Goal: Information Seeking & Learning: Learn about a topic

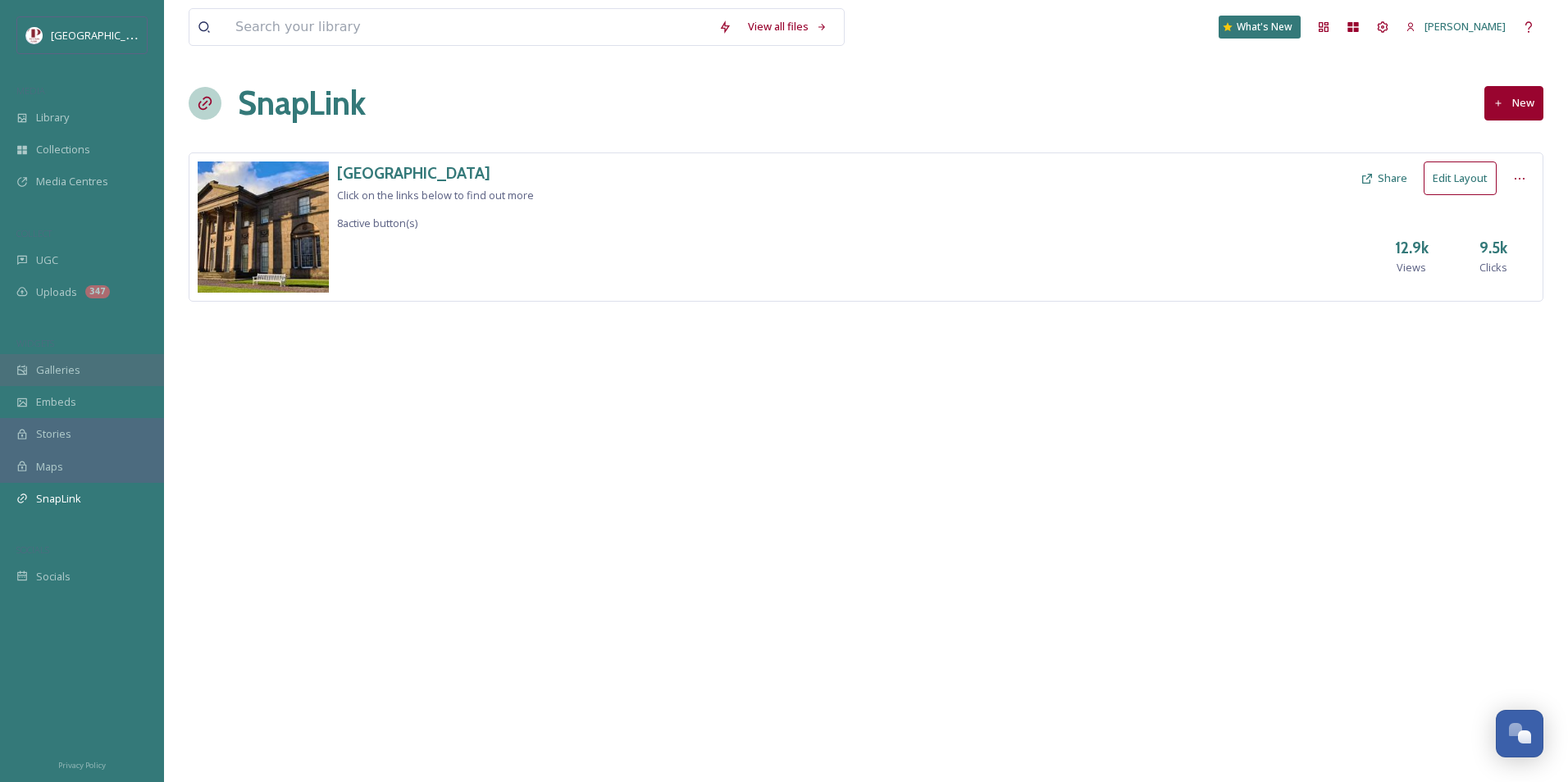
click at [96, 366] on div "Galleries" at bounding box center [82, 370] width 164 height 32
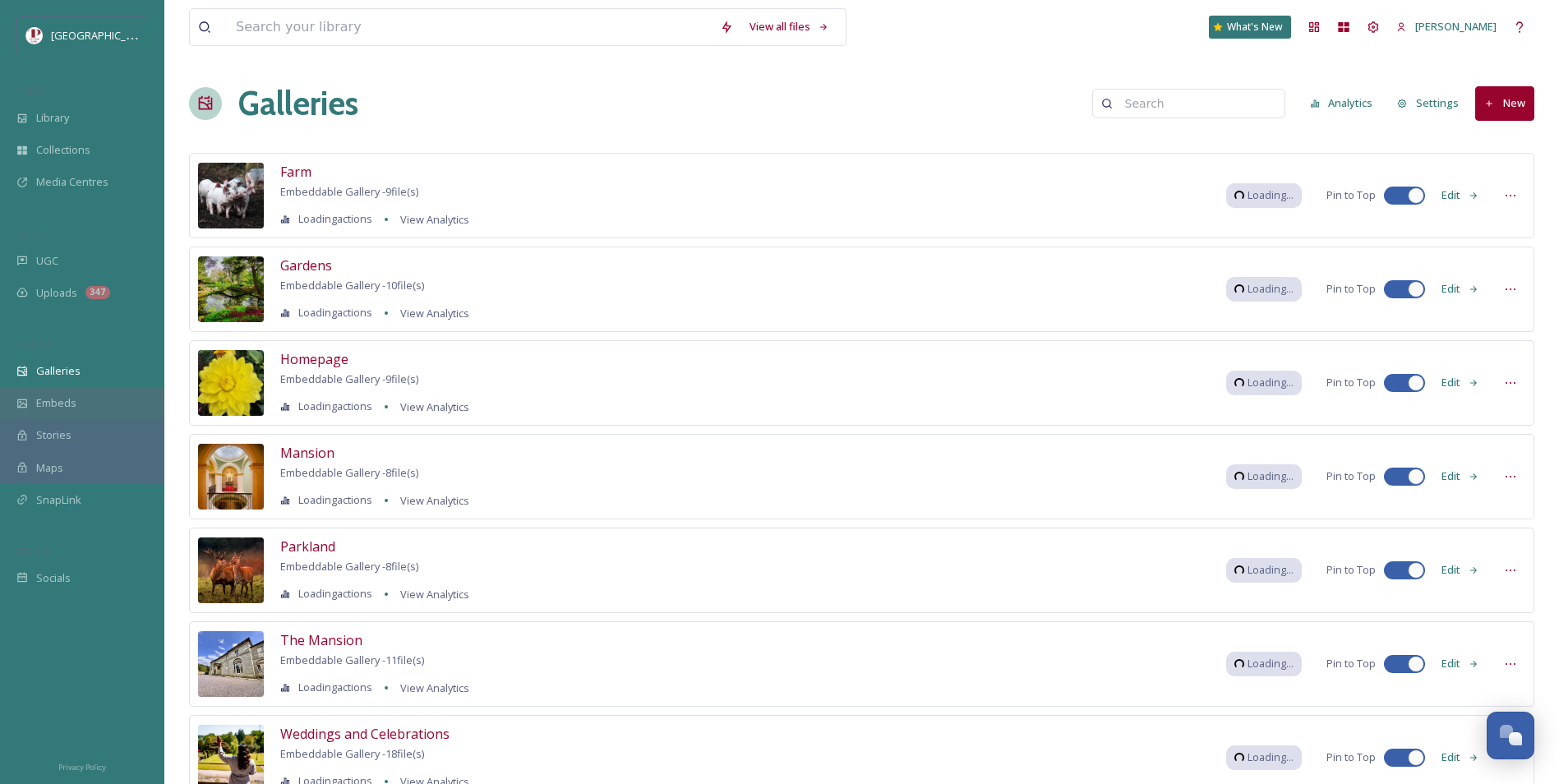
click at [90, 401] on div "Embeds" at bounding box center [82, 403] width 165 height 32
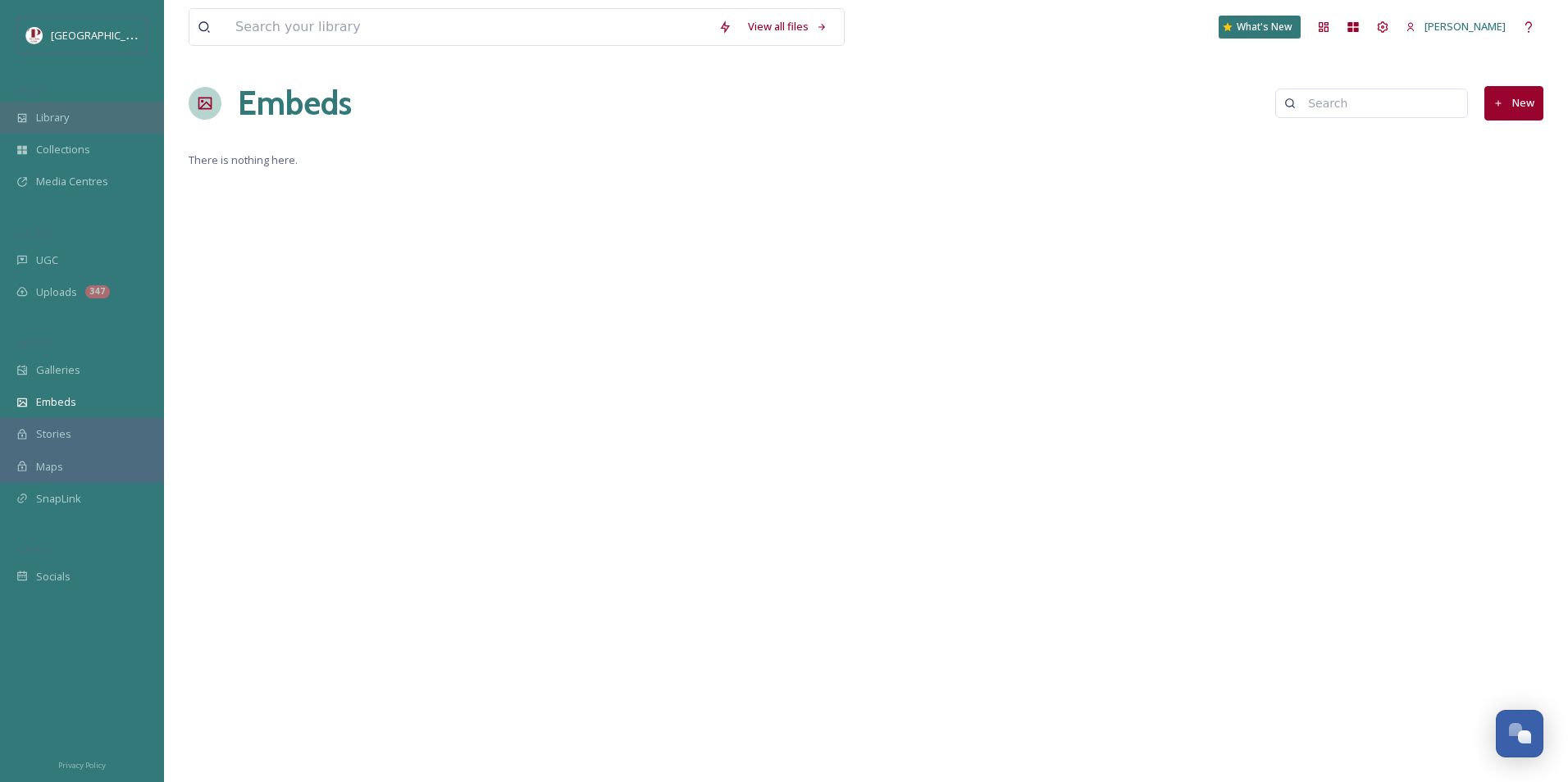
click at [60, 107] on div "Library" at bounding box center [82, 117] width 164 height 32
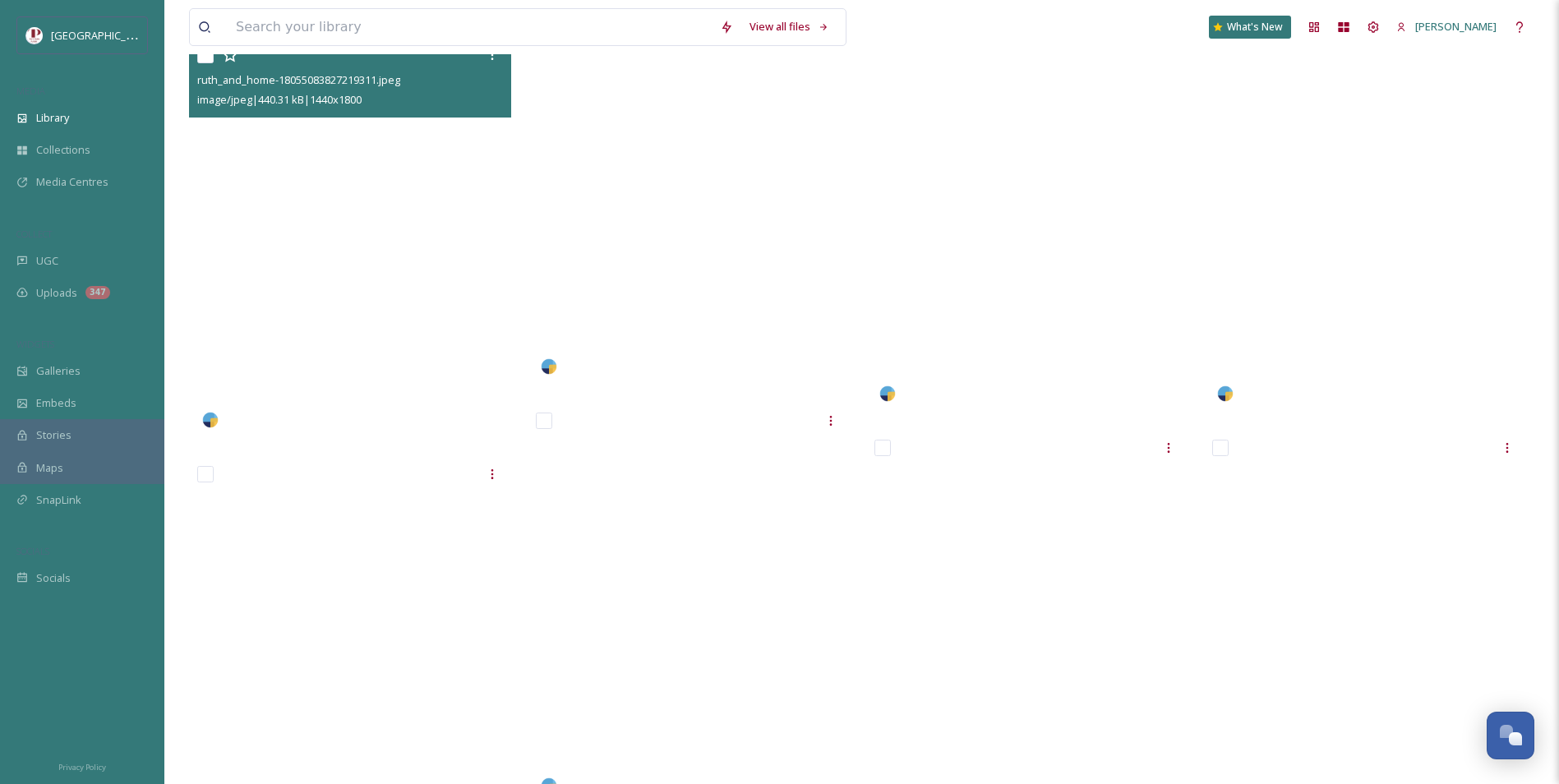
scroll to position [3407, 0]
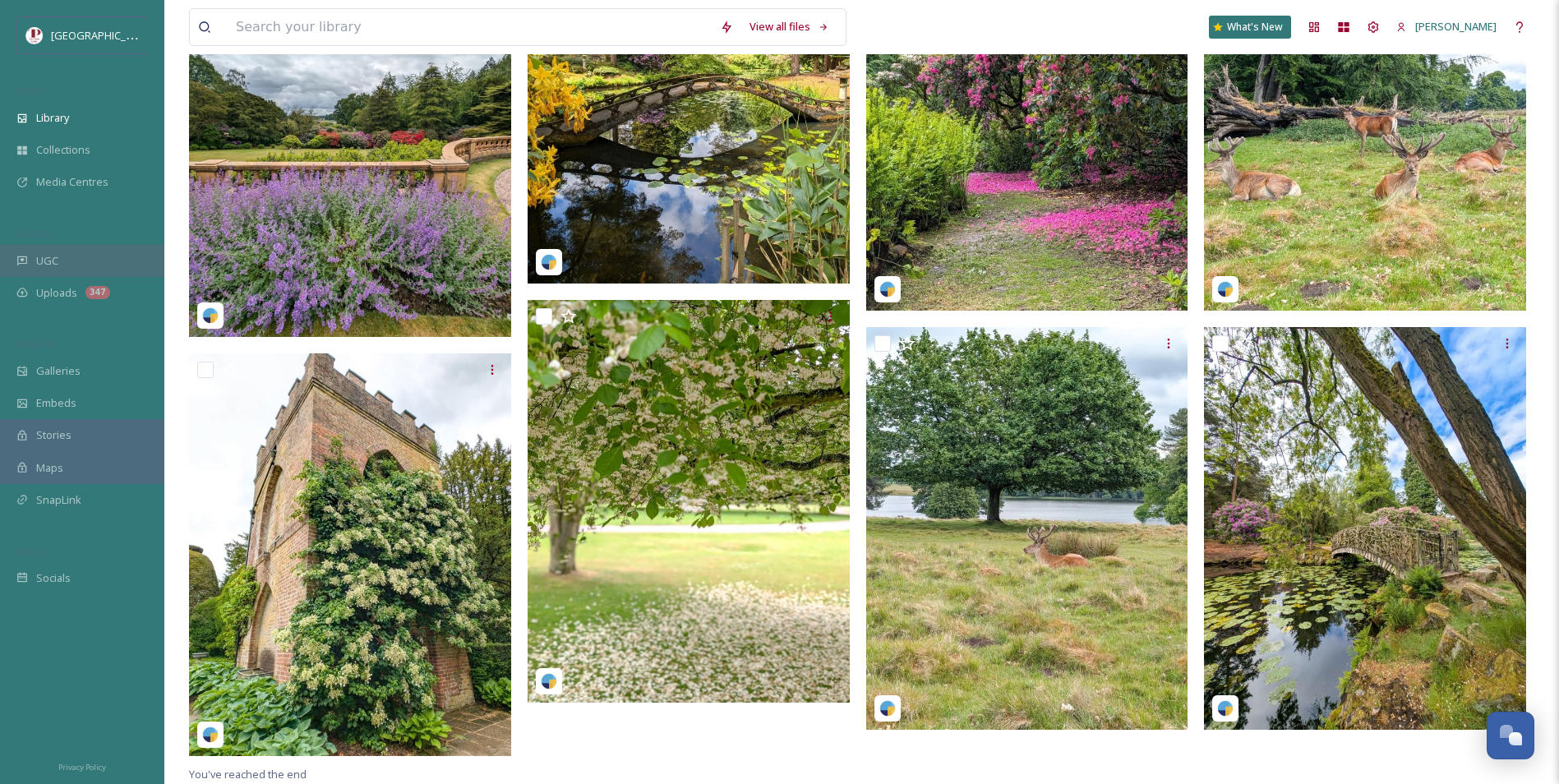
drag, startPoint x: 68, startPoint y: 237, endPoint x: 71, endPoint y: 252, distance: 15.3
click at [68, 237] on div "COLLECT" at bounding box center [82, 234] width 165 height 21
click at [72, 253] on div "UGC" at bounding box center [82, 260] width 165 height 32
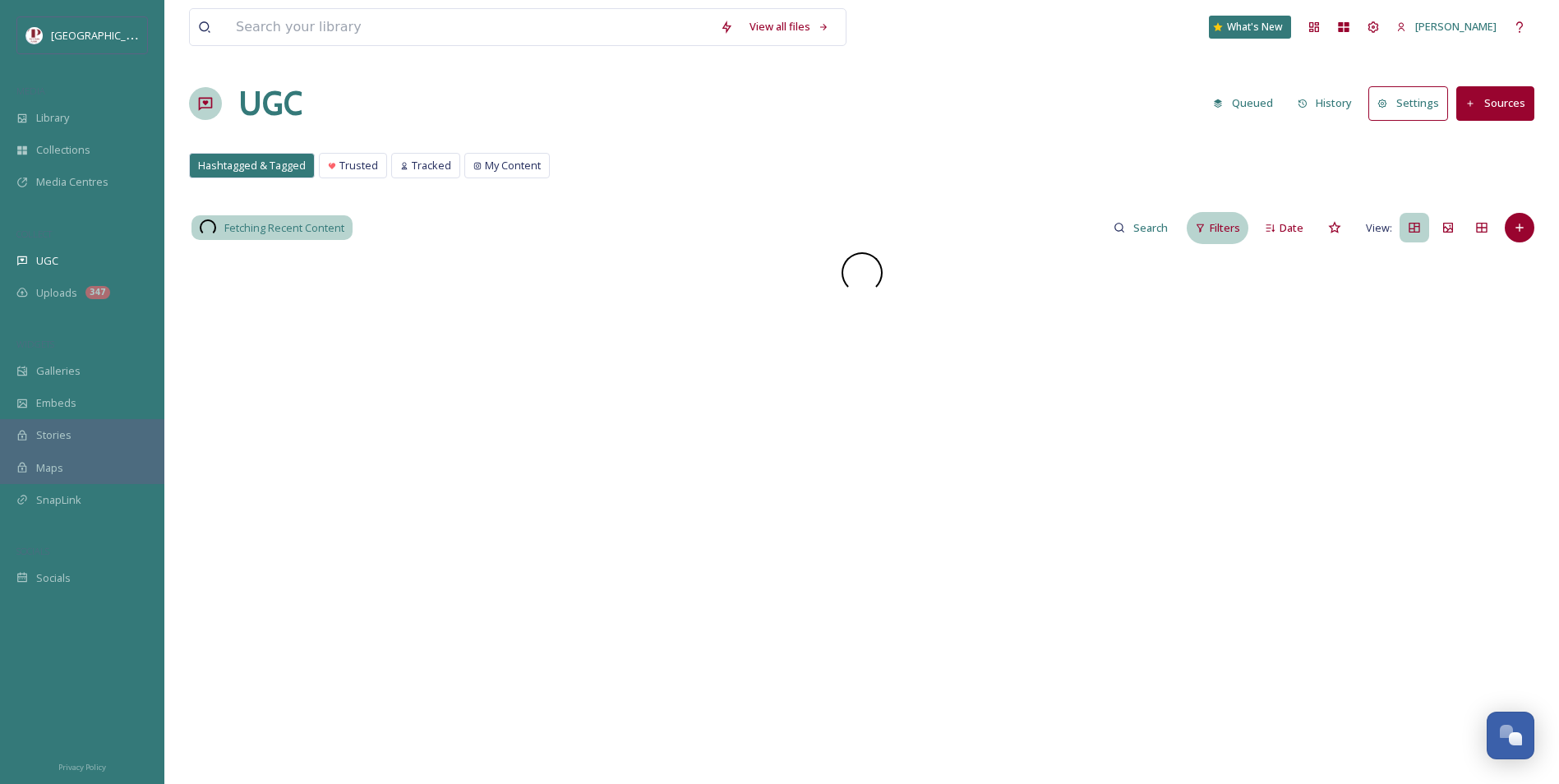
click at [1238, 238] on div "Filters" at bounding box center [1217, 227] width 62 height 32
click at [1001, 429] on div "Scoring" at bounding box center [1084, 426] width 327 height 32
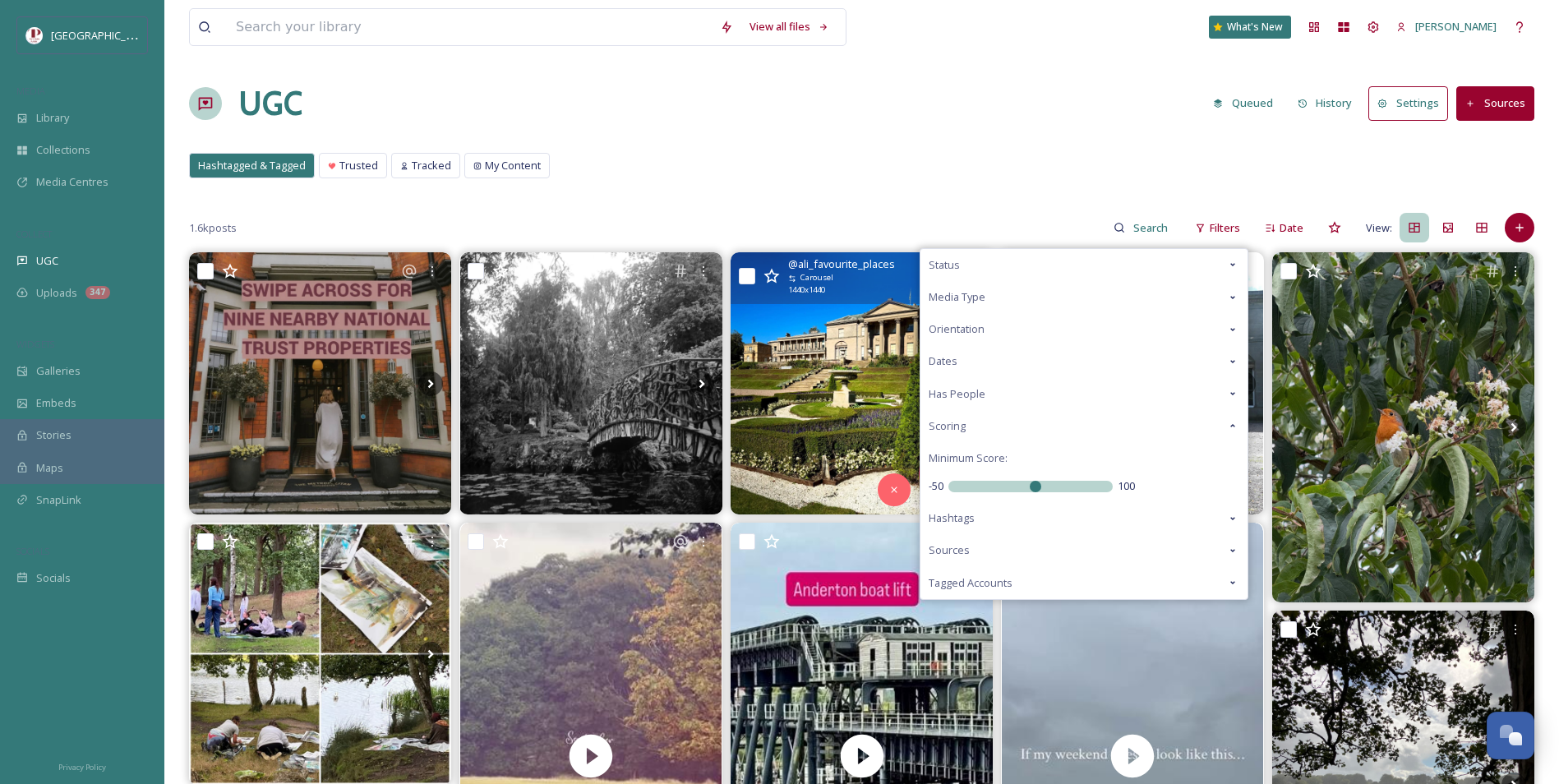
drag, startPoint x: 895, startPoint y: 497, endPoint x: 781, endPoint y: 497, distance: 114.0
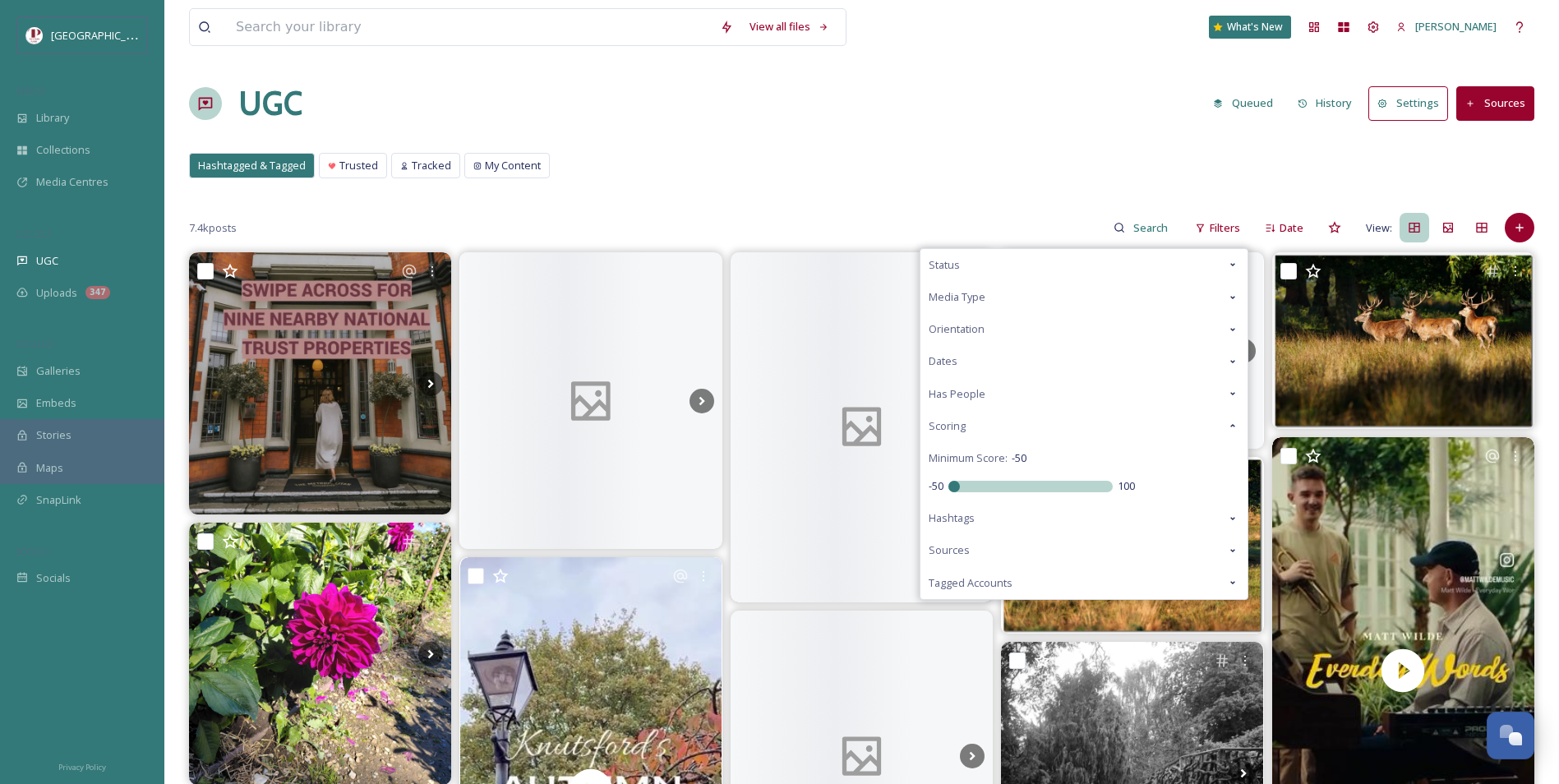
drag, startPoint x: 881, startPoint y: 476, endPoint x: 857, endPoint y: 110, distance: 366.8
type input "-50"
click at [949, 481] on input "range" at bounding box center [1031, 487] width 165 height 12
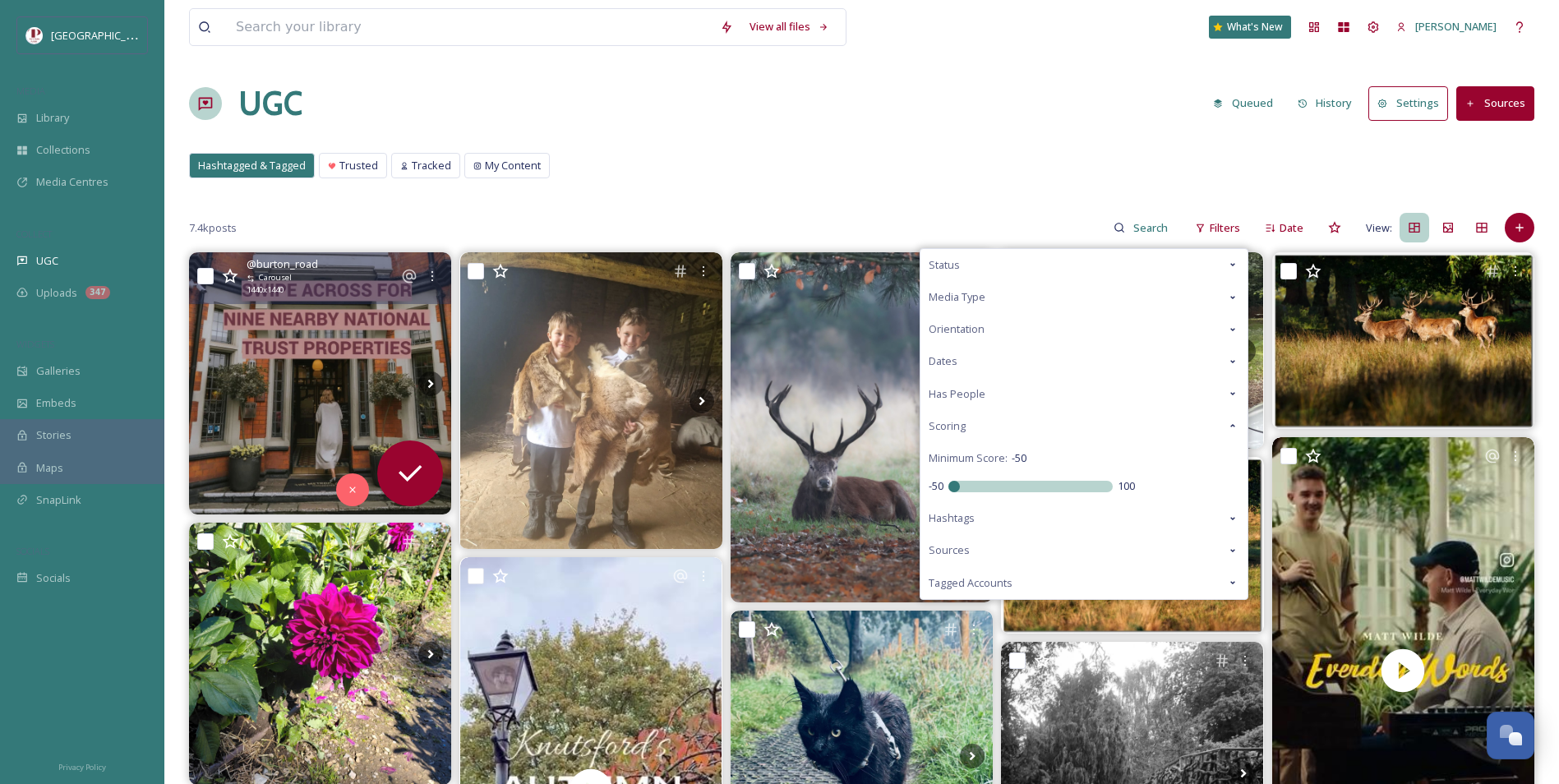
click at [338, 406] on img at bounding box center [320, 383] width 262 height 262
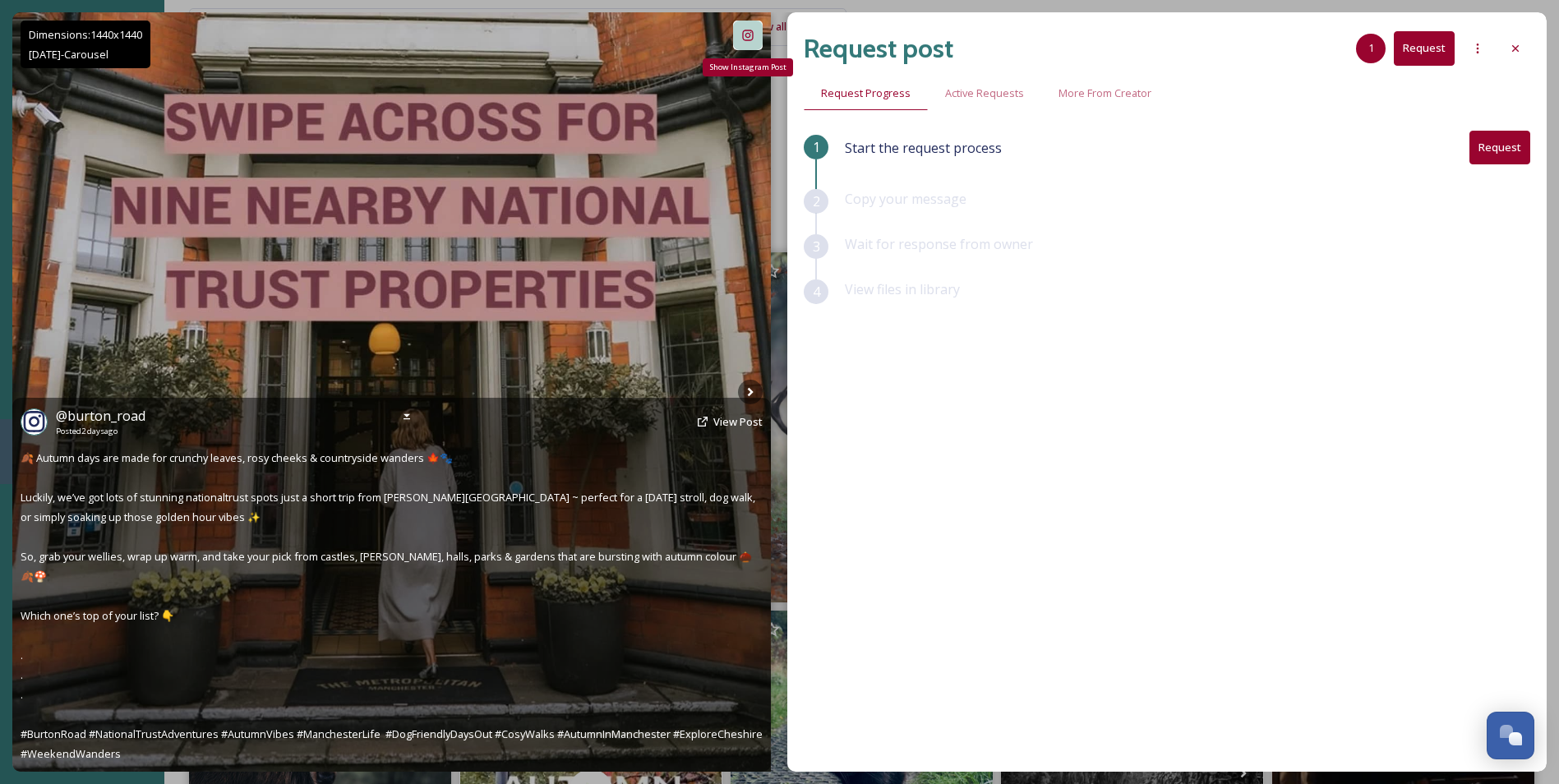
click at [753, 43] on div "Show Instagram Post" at bounding box center [748, 35] width 30 height 30
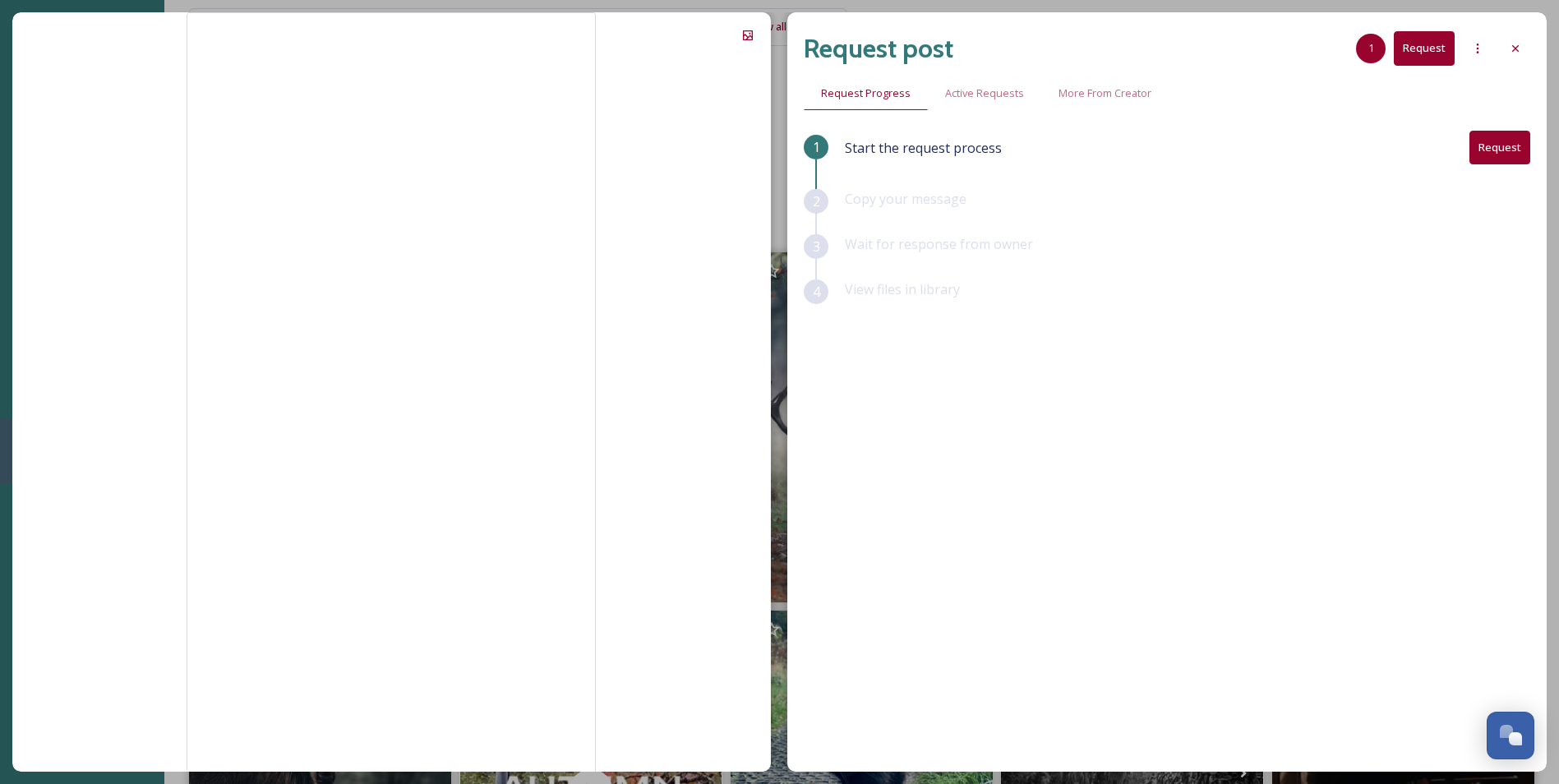
drag, startPoint x: 1507, startPoint y: 47, endPoint x: 1519, endPoint y: 353, distance: 306.2
click at [1480, 465] on div "1 Start the request process Request 2 Copy your message 3 Wait for response fro…" at bounding box center [1167, 408] width 726 height 556
click at [1518, 57] on div at bounding box center [1515, 49] width 30 height 30
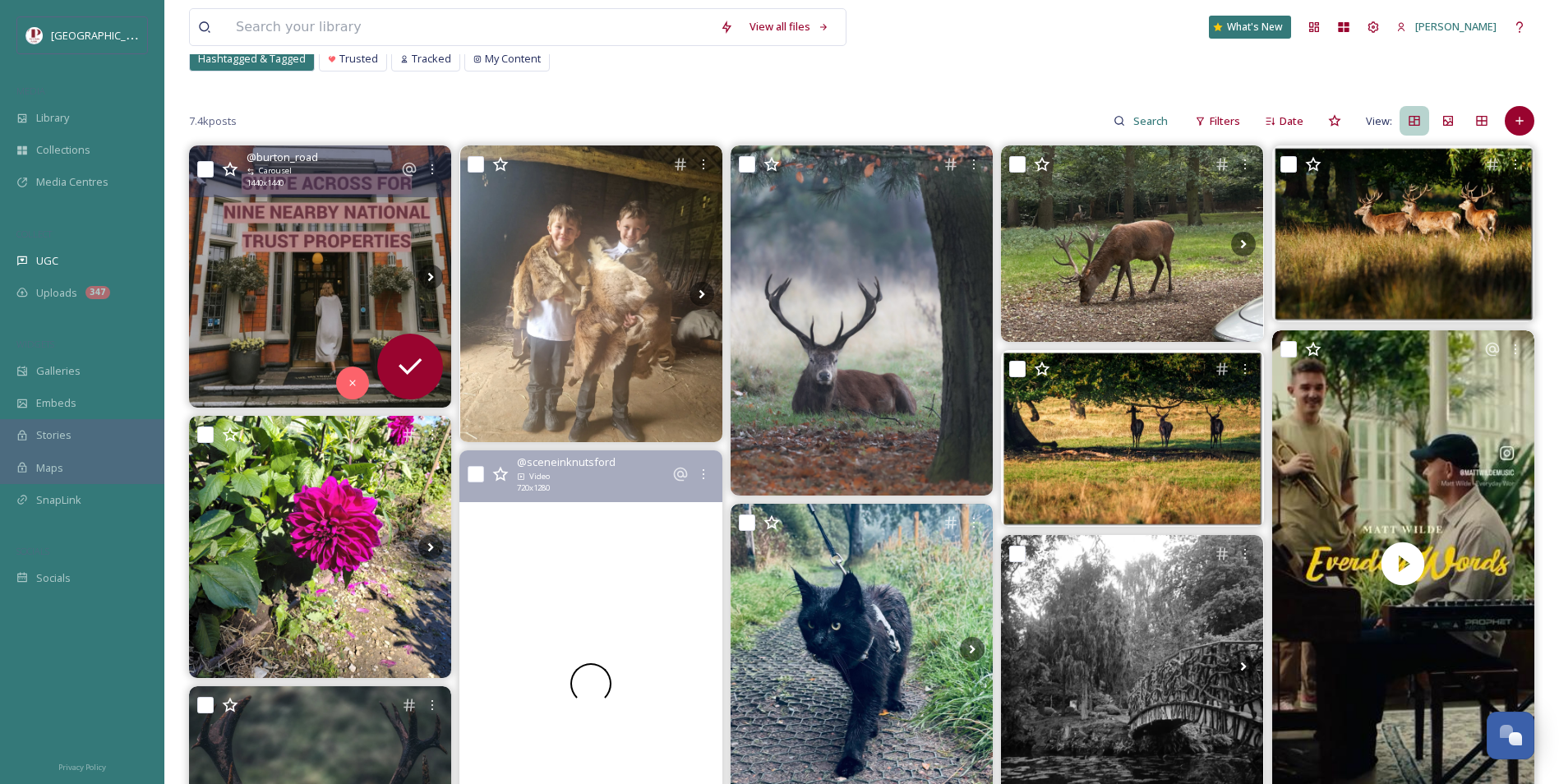
scroll to position [411, 0]
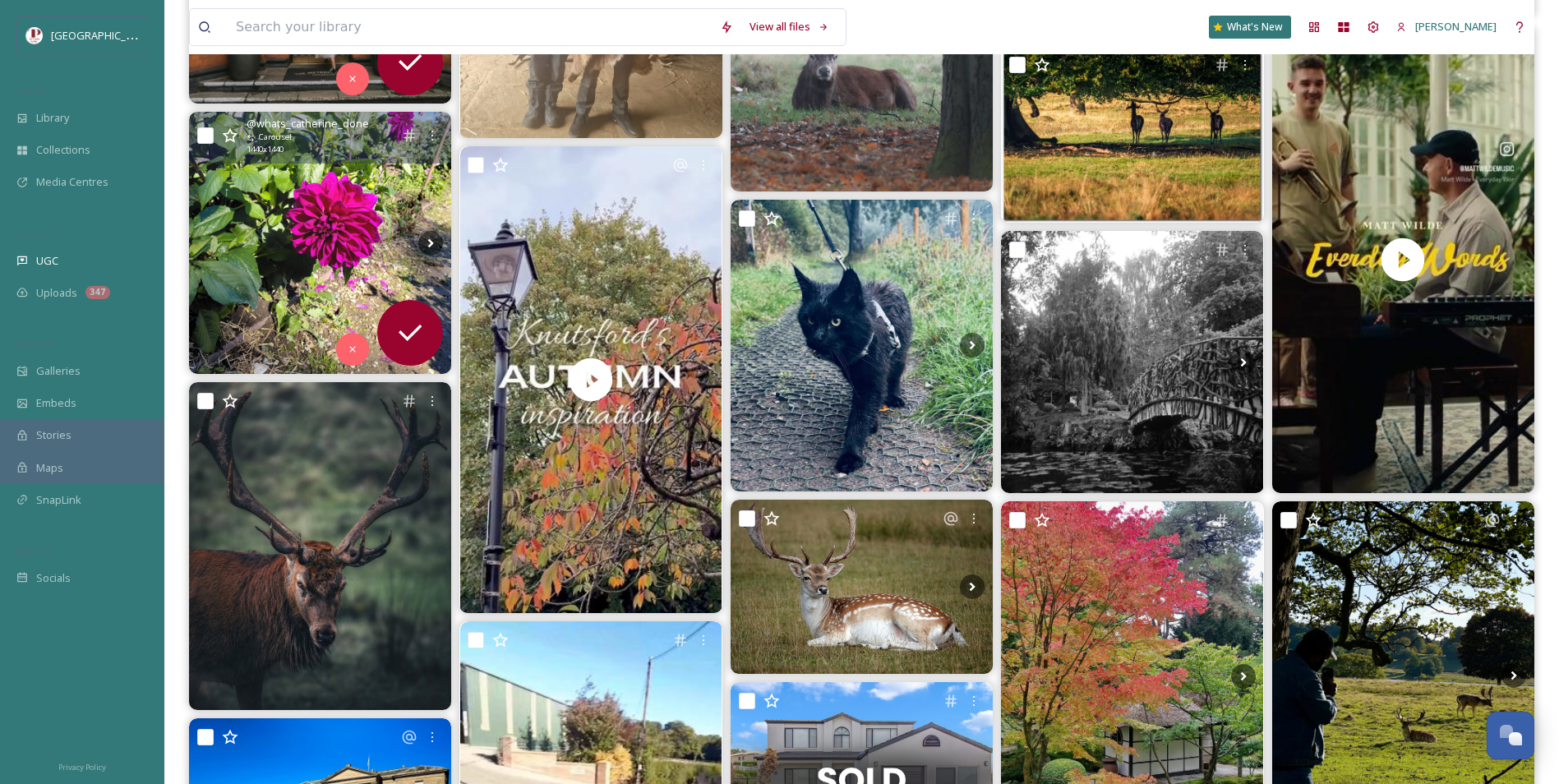
click at [379, 255] on img at bounding box center [320, 243] width 262 height 262
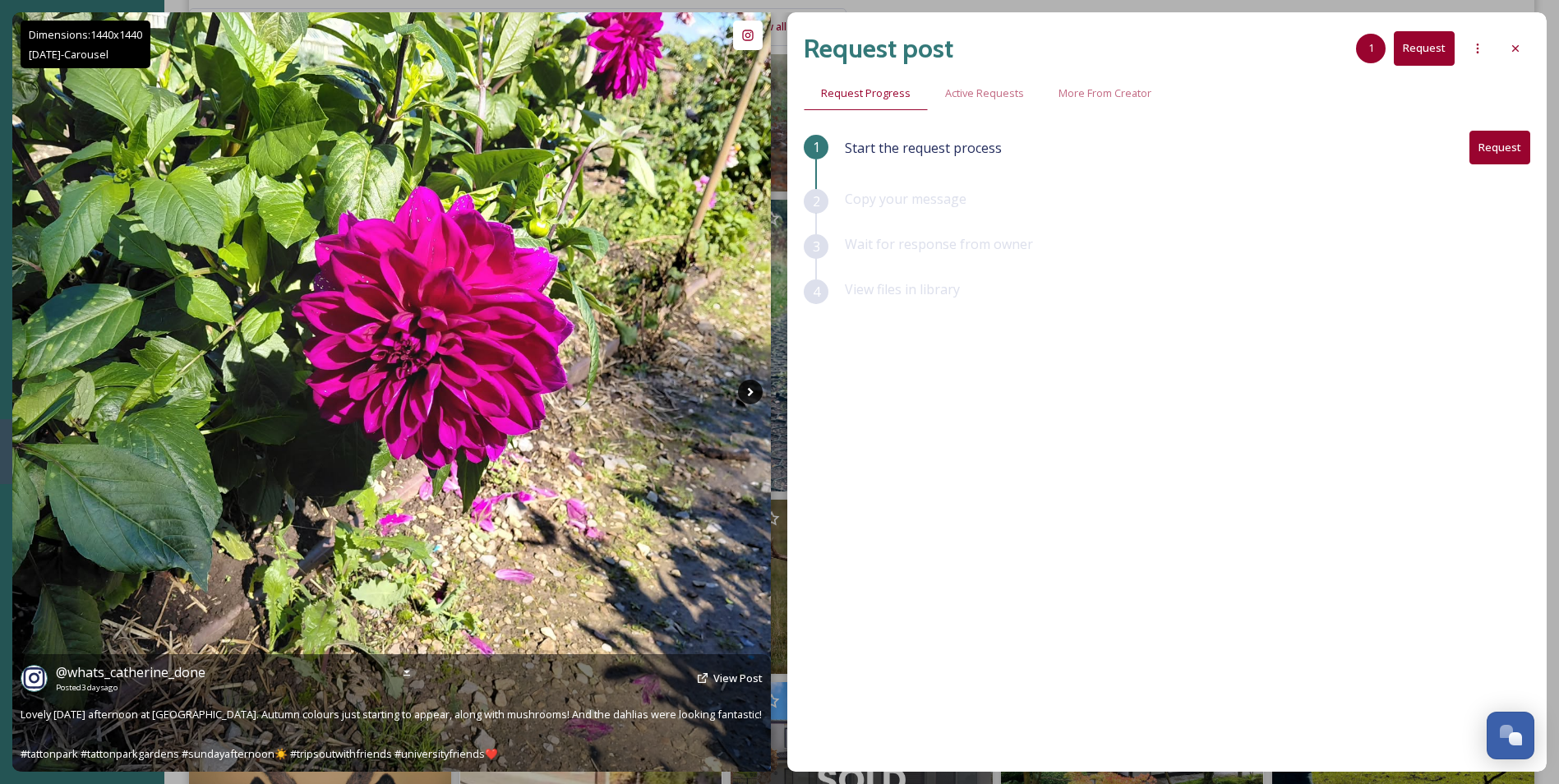
click at [749, 391] on icon at bounding box center [750, 392] width 25 height 25
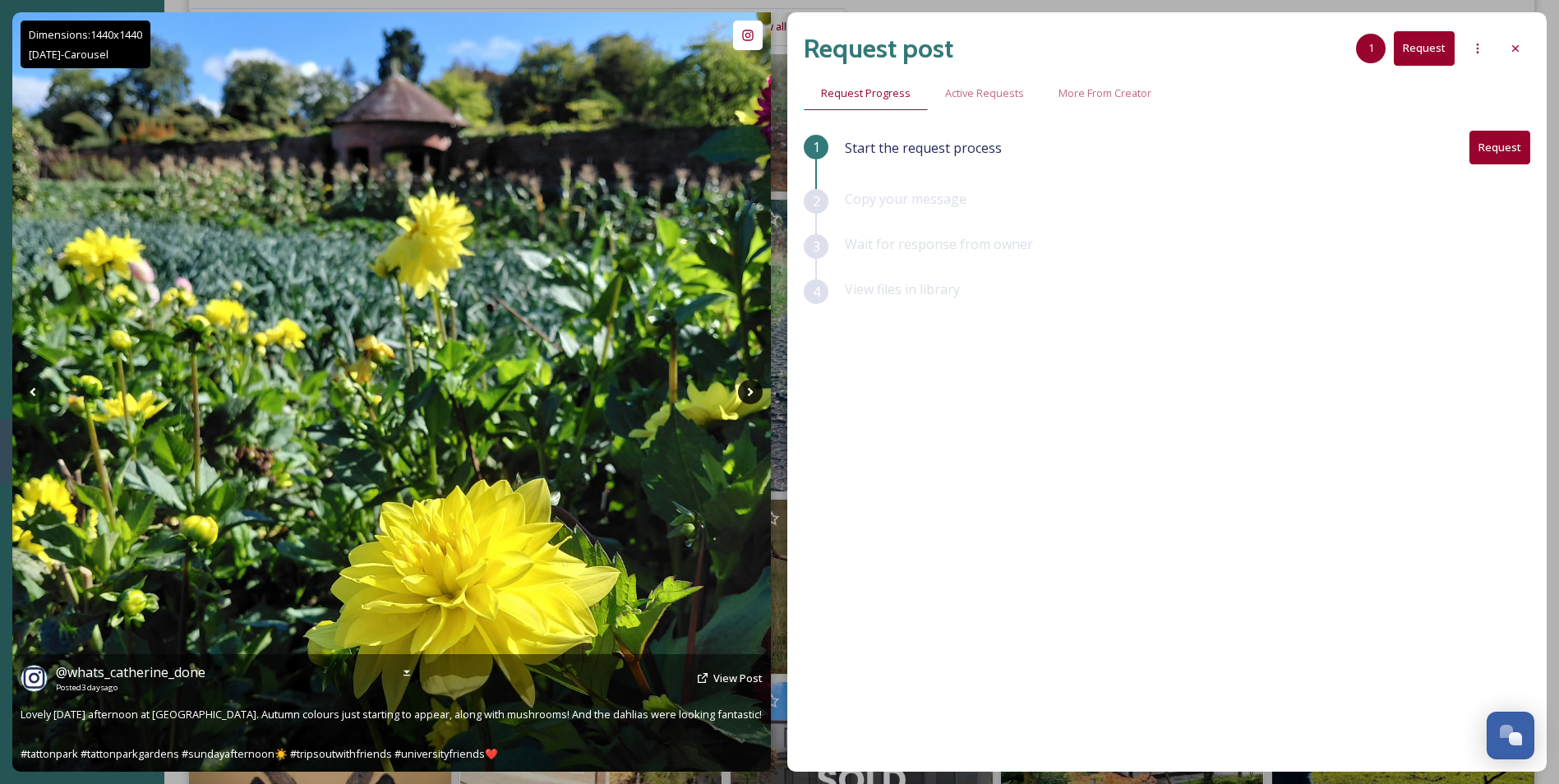
click at [749, 391] on icon at bounding box center [750, 392] width 25 height 25
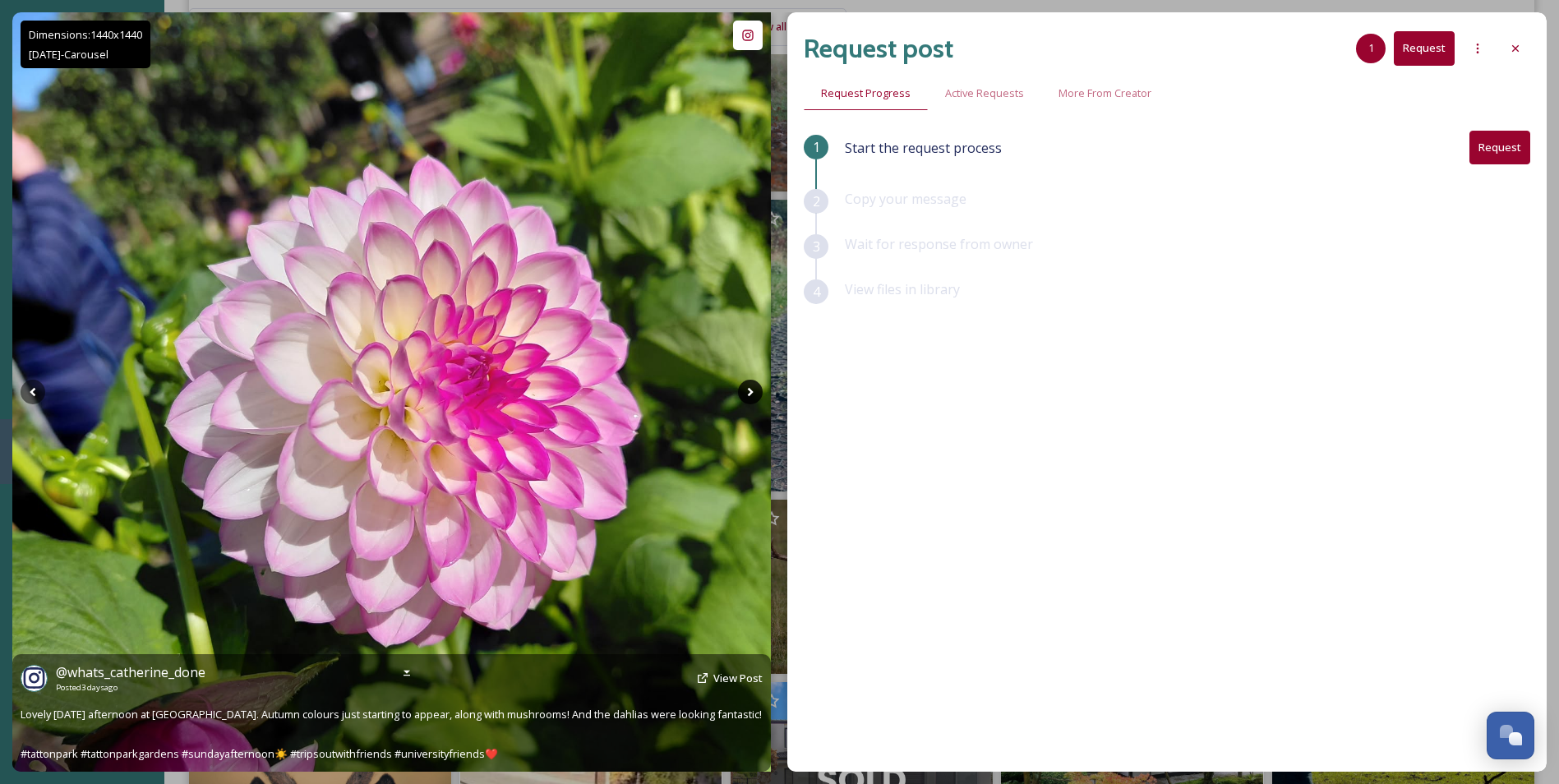
click at [749, 391] on icon at bounding box center [750, 392] width 25 height 25
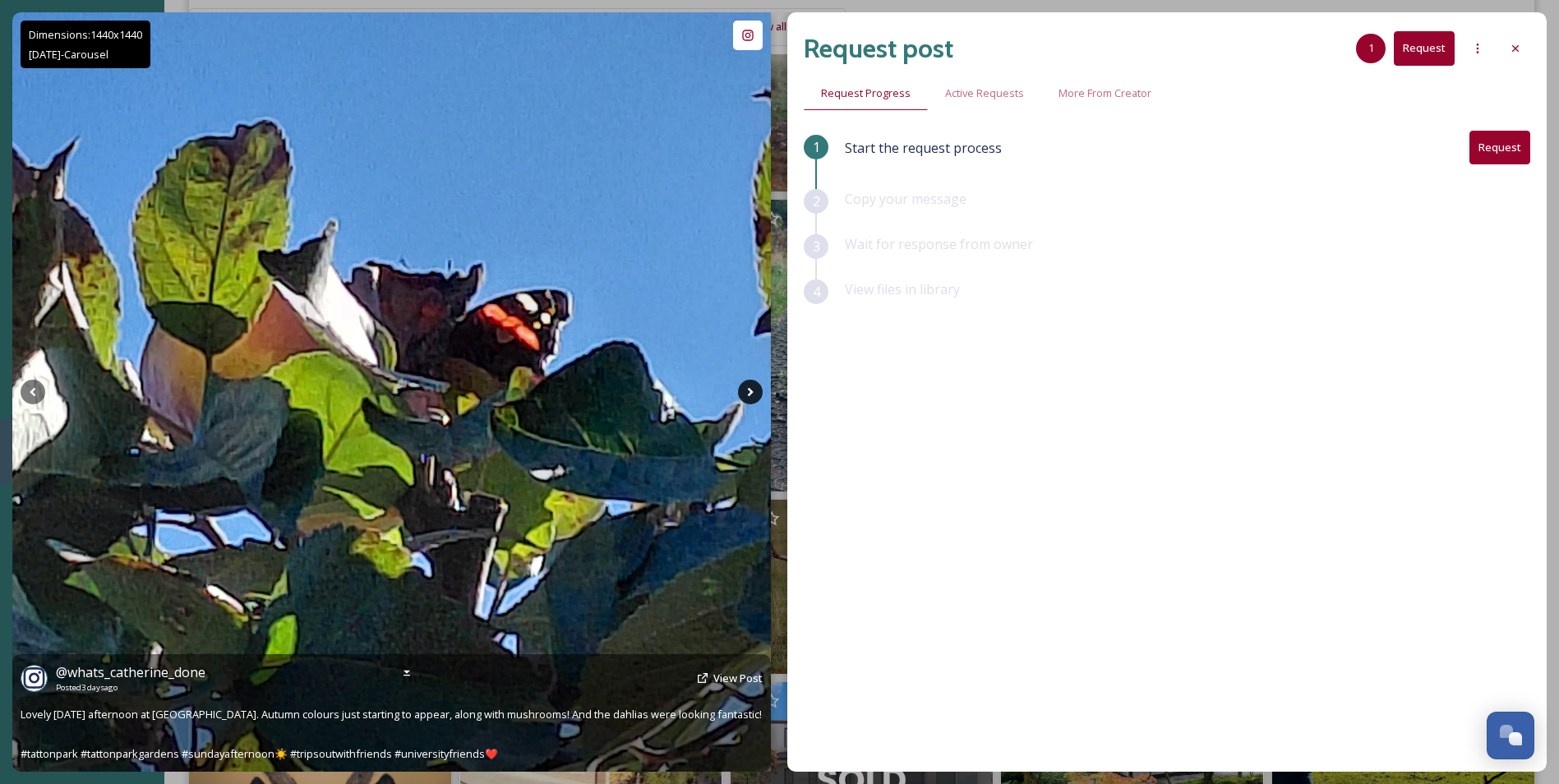
click at [749, 391] on icon at bounding box center [750, 392] width 25 height 25
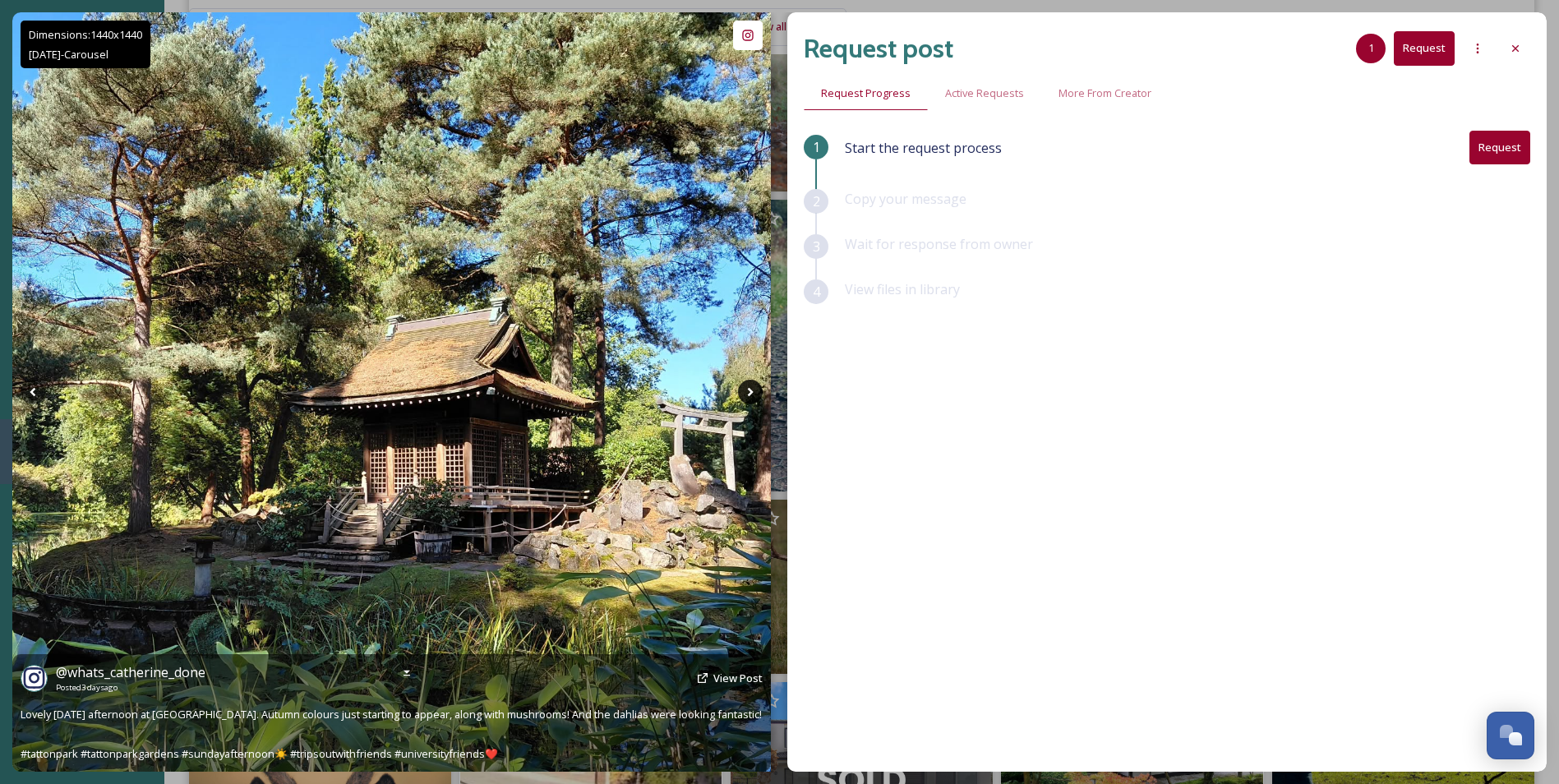
click at [749, 391] on icon at bounding box center [750, 392] width 25 height 25
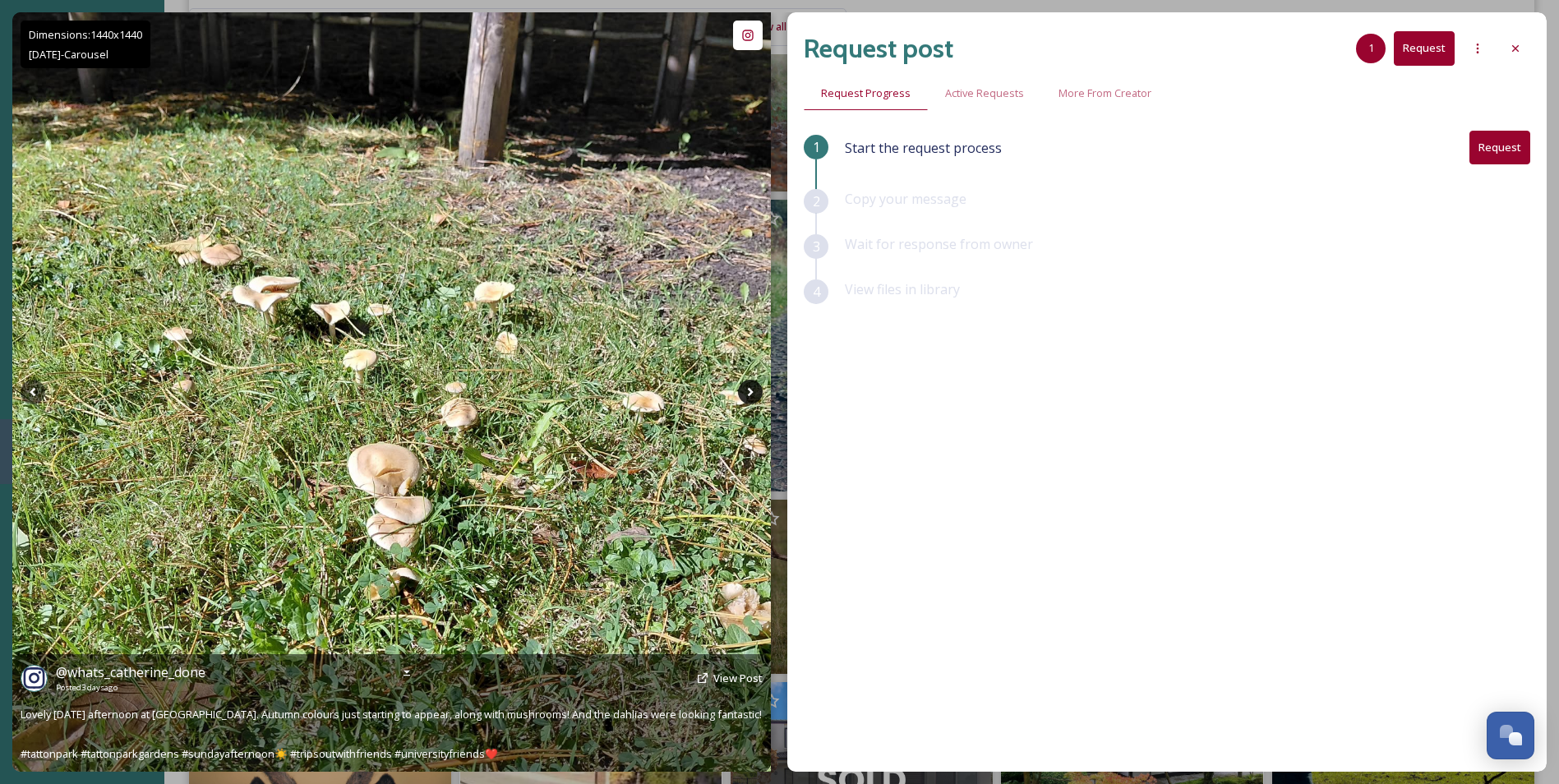
click at [749, 391] on icon at bounding box center [750, 392] width 25 height 25
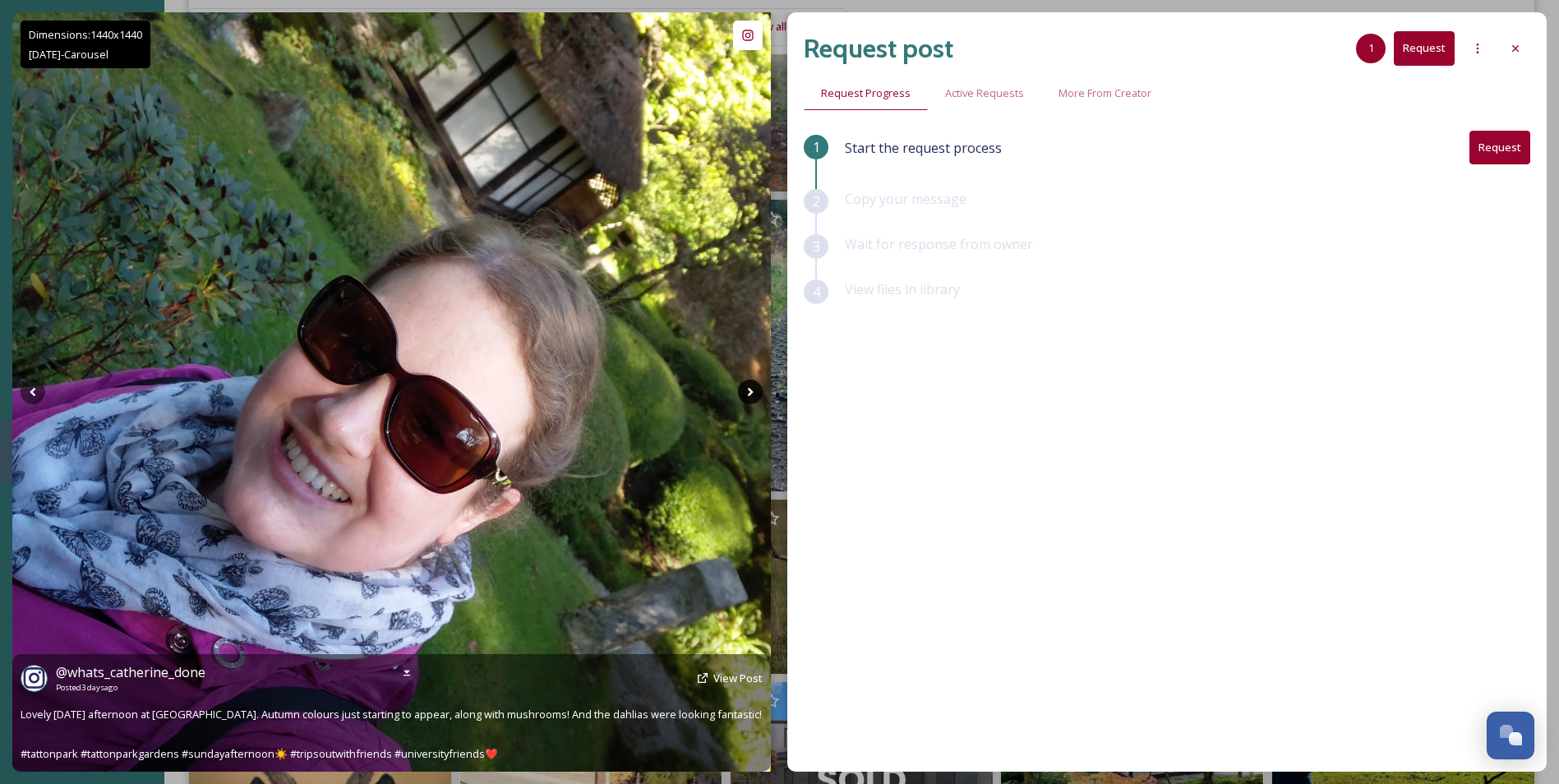
click at [749, 391] on icon at bounding box center [750, 392] width 25 height 25
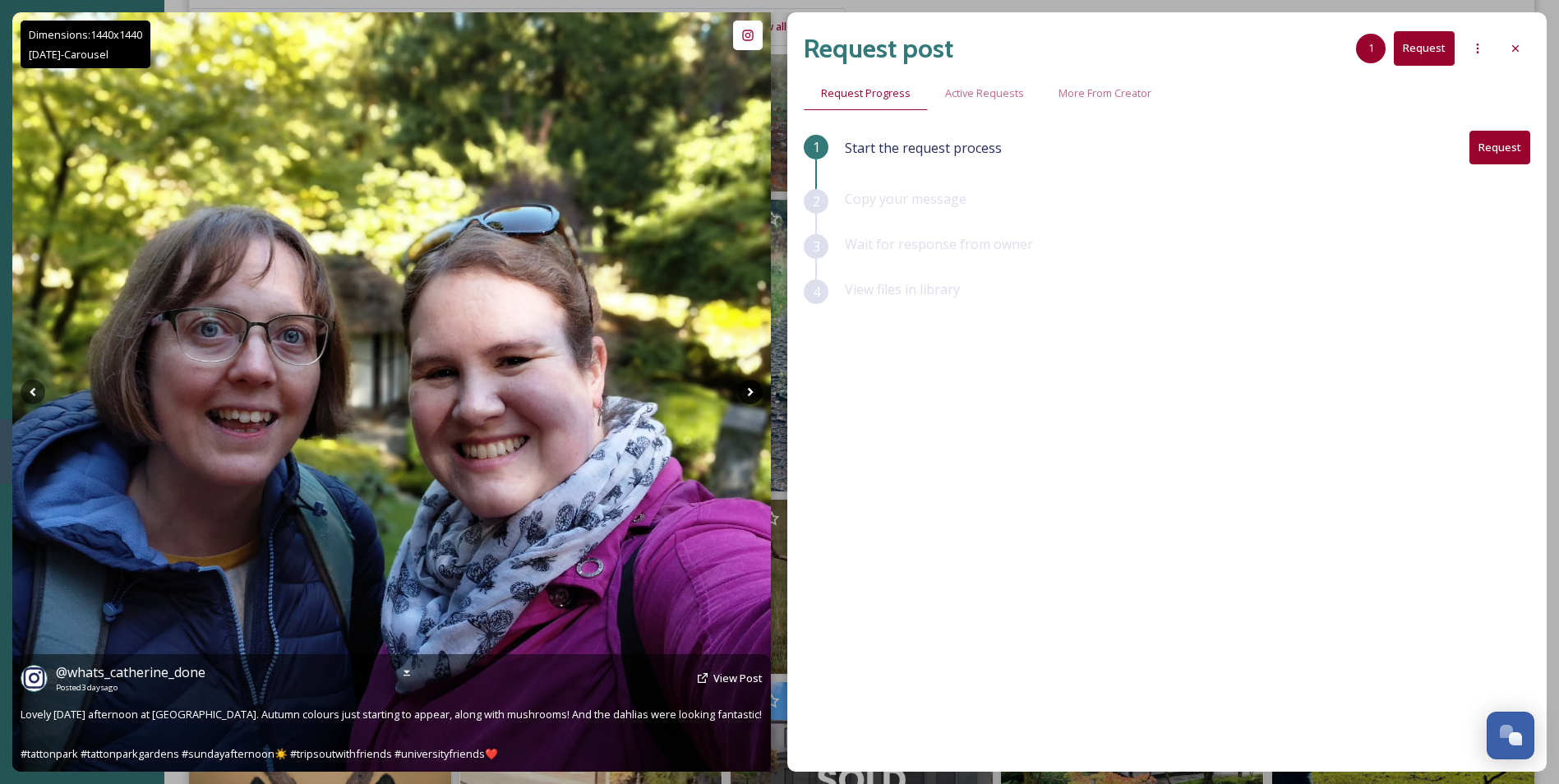
click at [749, 391] on icon at bounding box center [750, 392] width 25 height 25
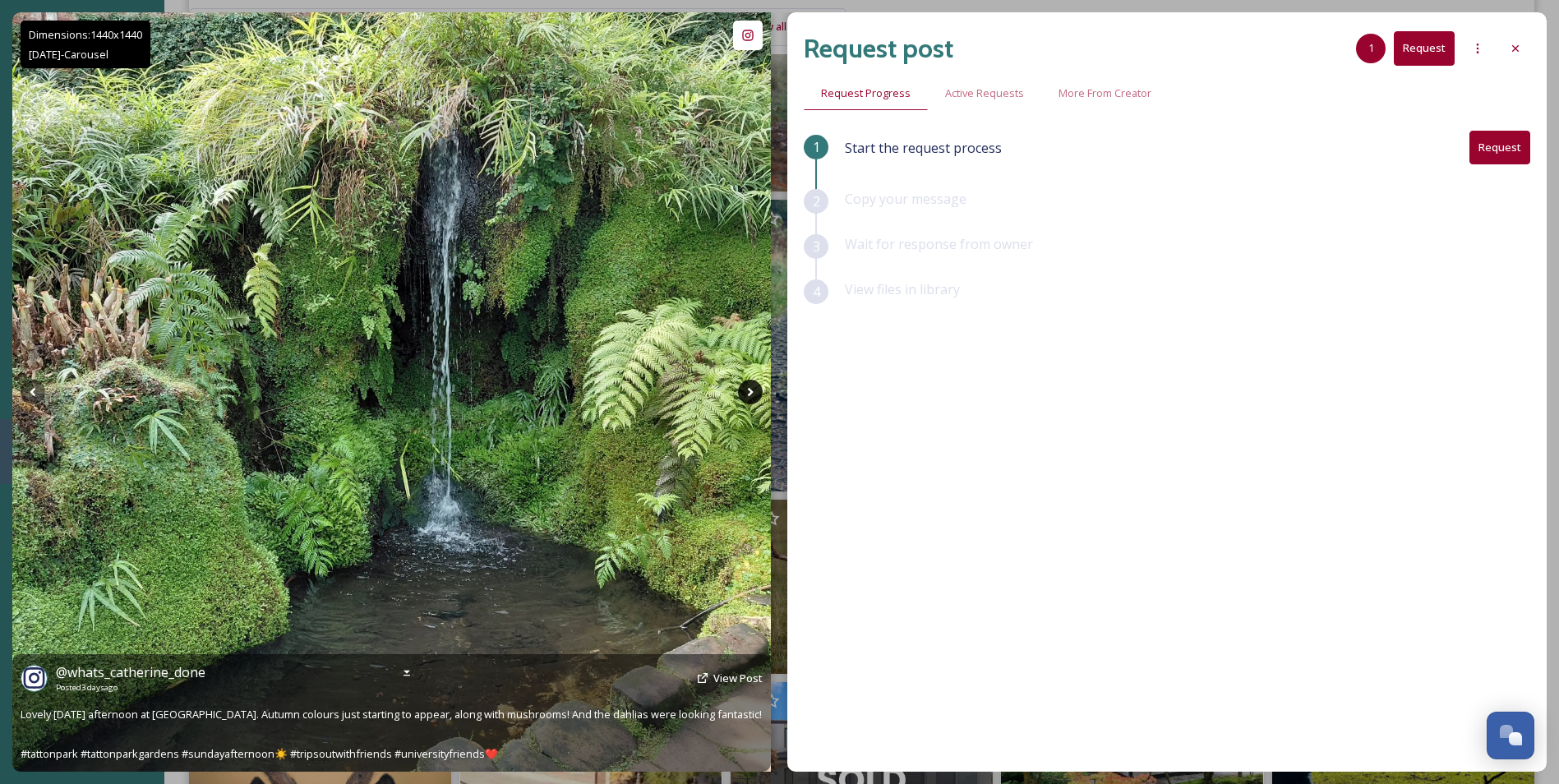
click at [749, 391] on icon at bounding box center [750, 392] width 25 height 25
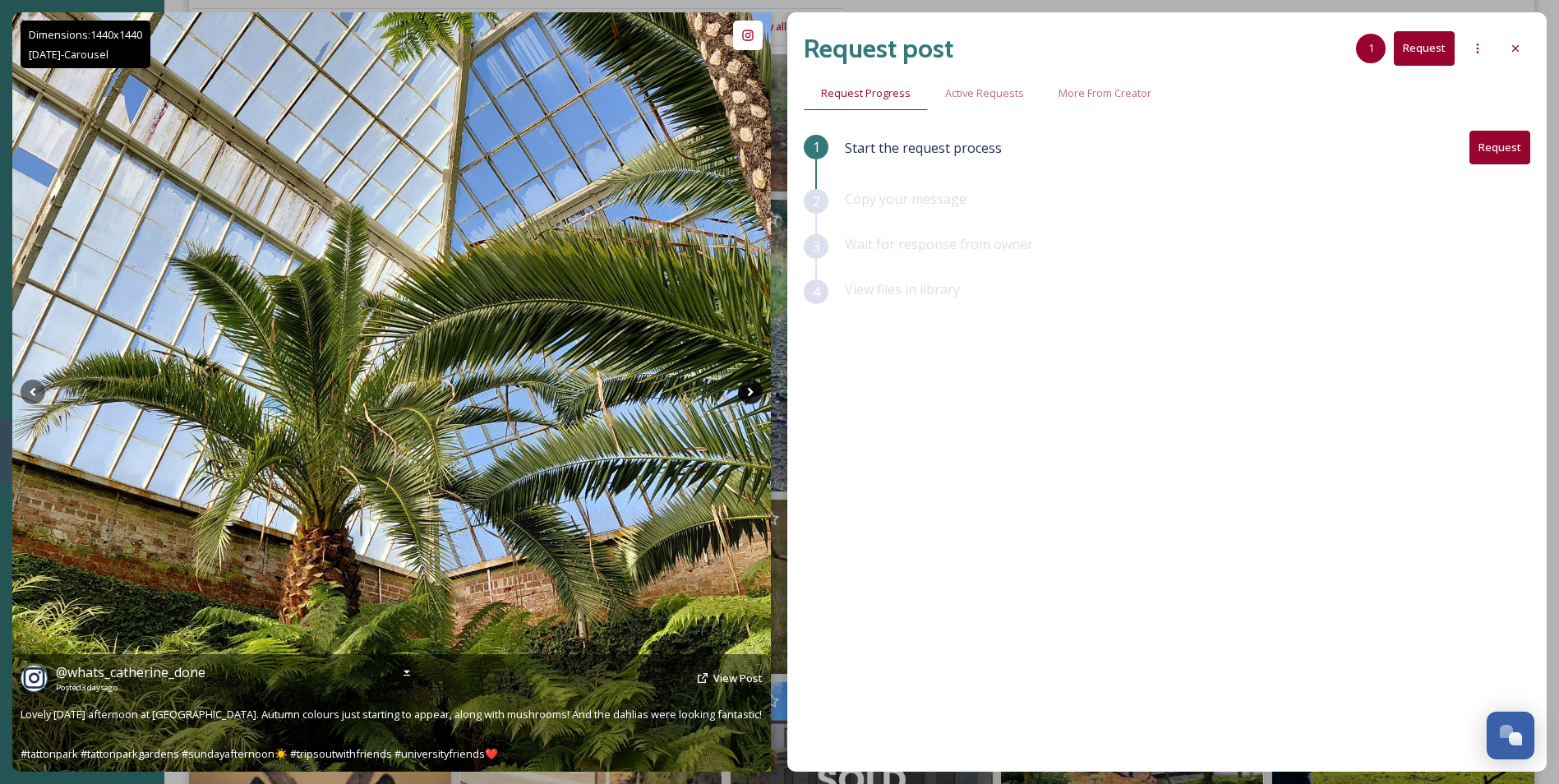
click at [749, 391] on icon at bounding box center [750, 392] width 25 height 25
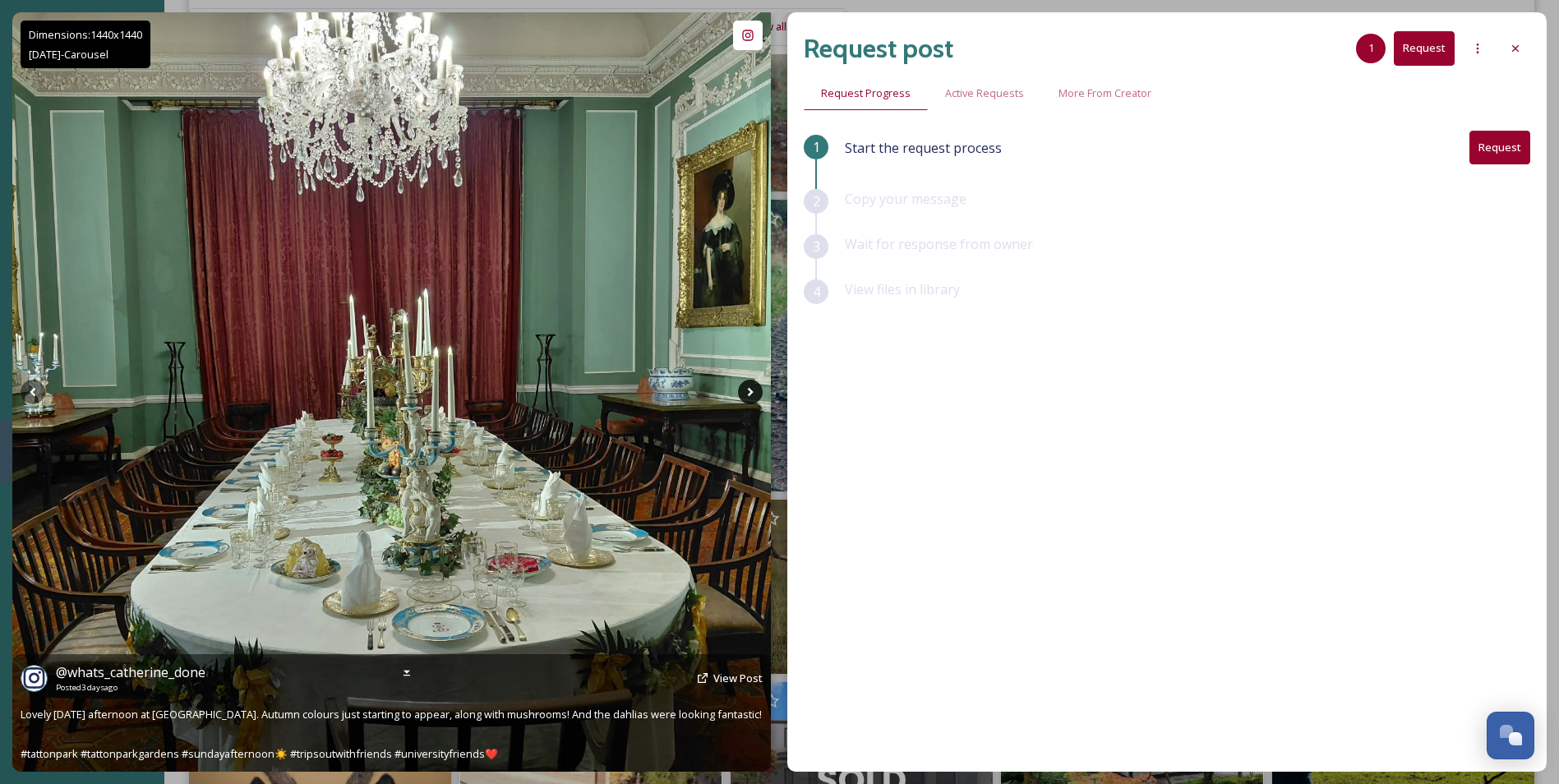
click at [749, 391] on icon at bounding box center [750, 392] width 25 height 25
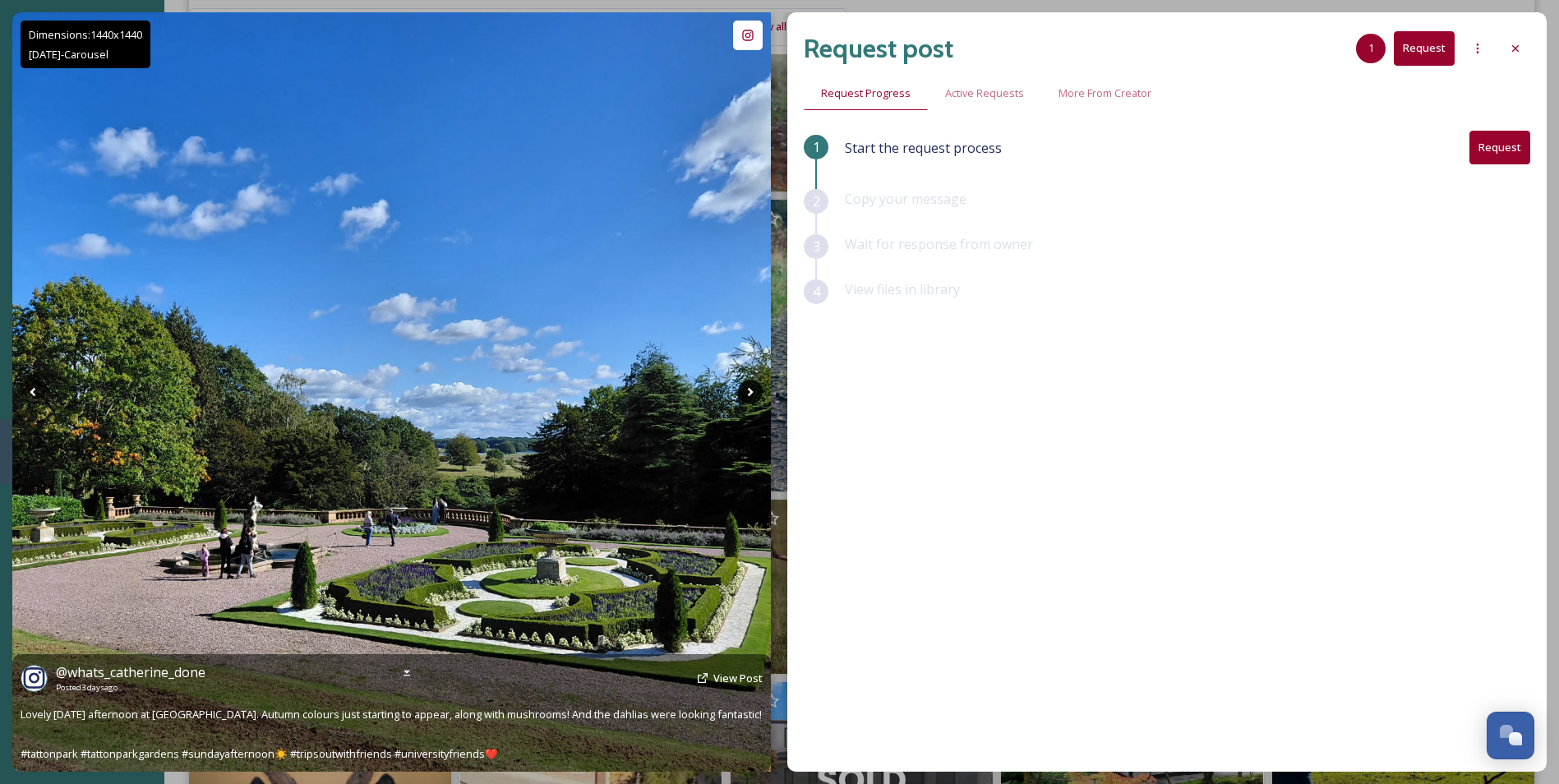
click at [749, 391] on icon at bounding box center [750, 392] width 25 height 25
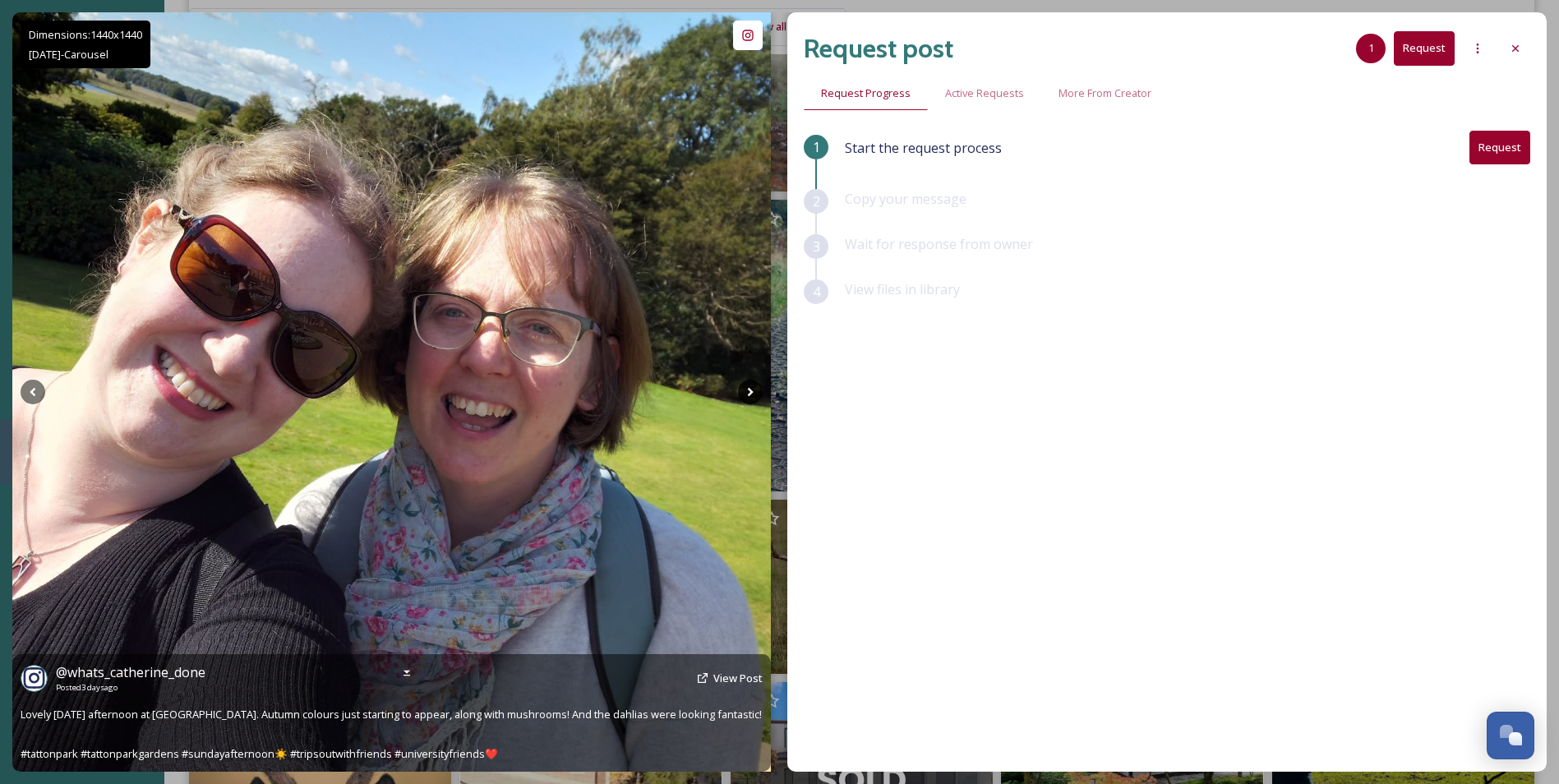
click at [749, 391] on icon at bounding box center [750, 392] width 25 height 25
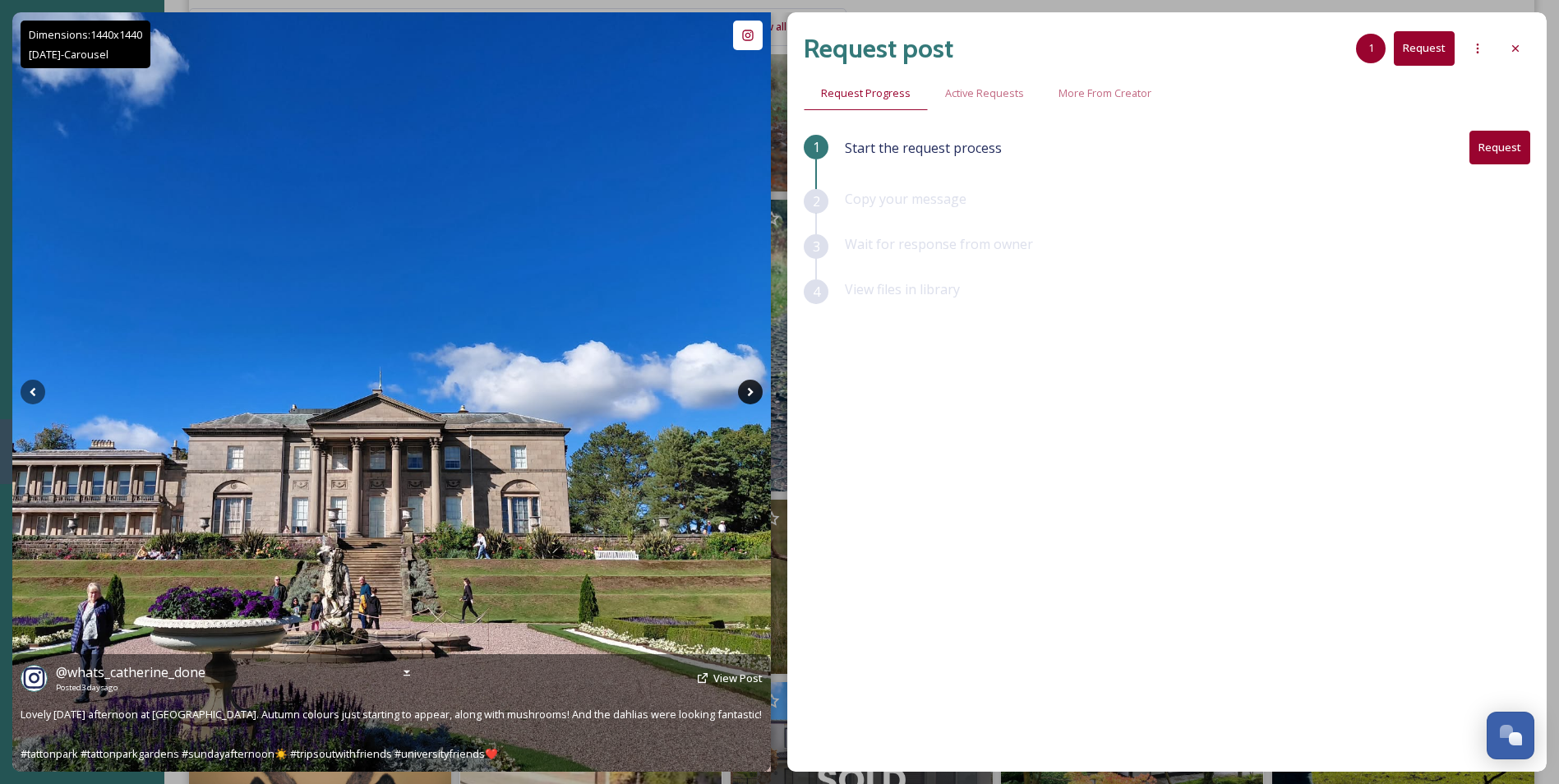
click at [749, 391] on icon at bounding box center [750, 392] width 25 height 25
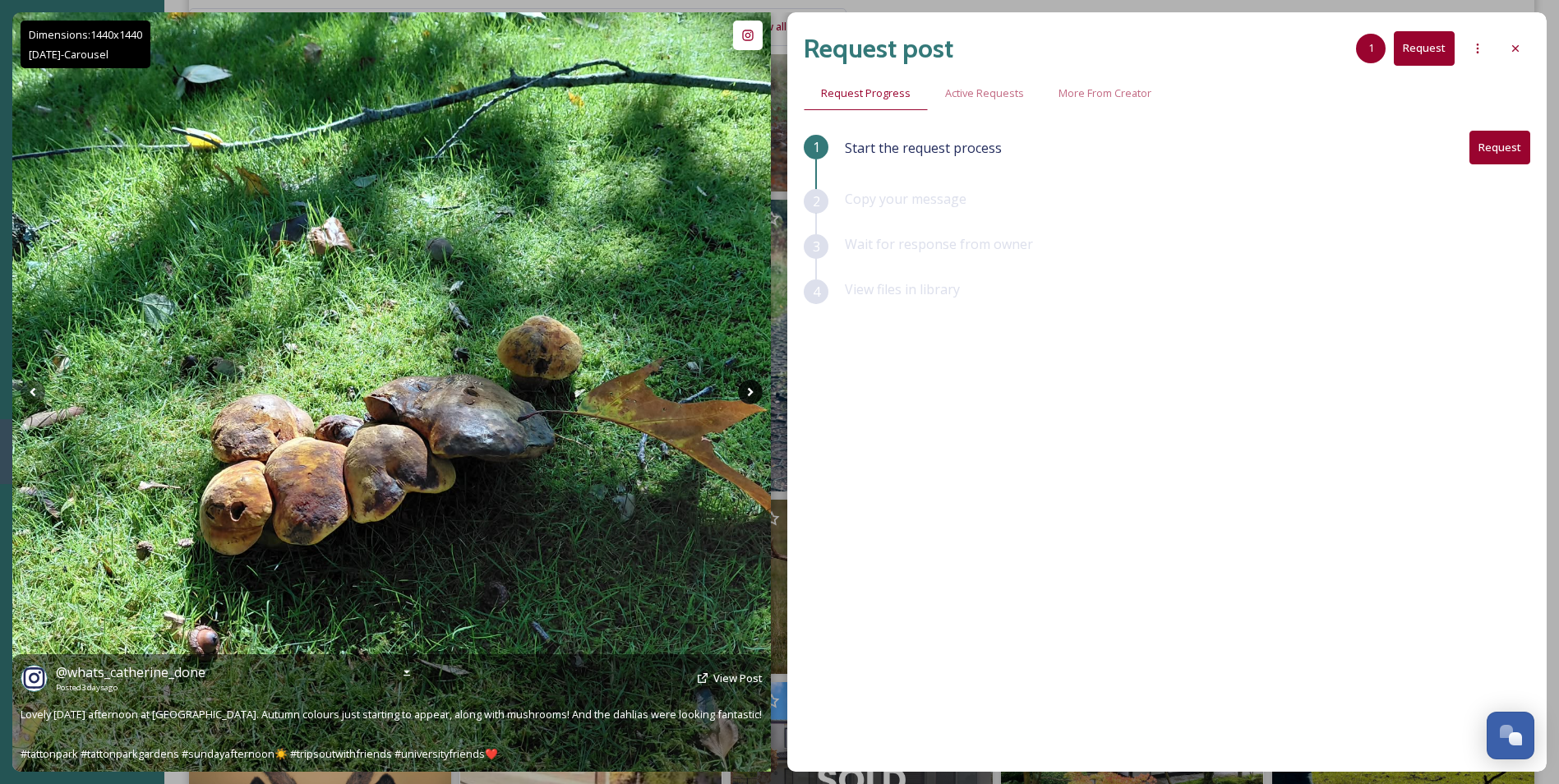
click at [749, 391] on icon at bounding box center [750, 392] width 25 height 25
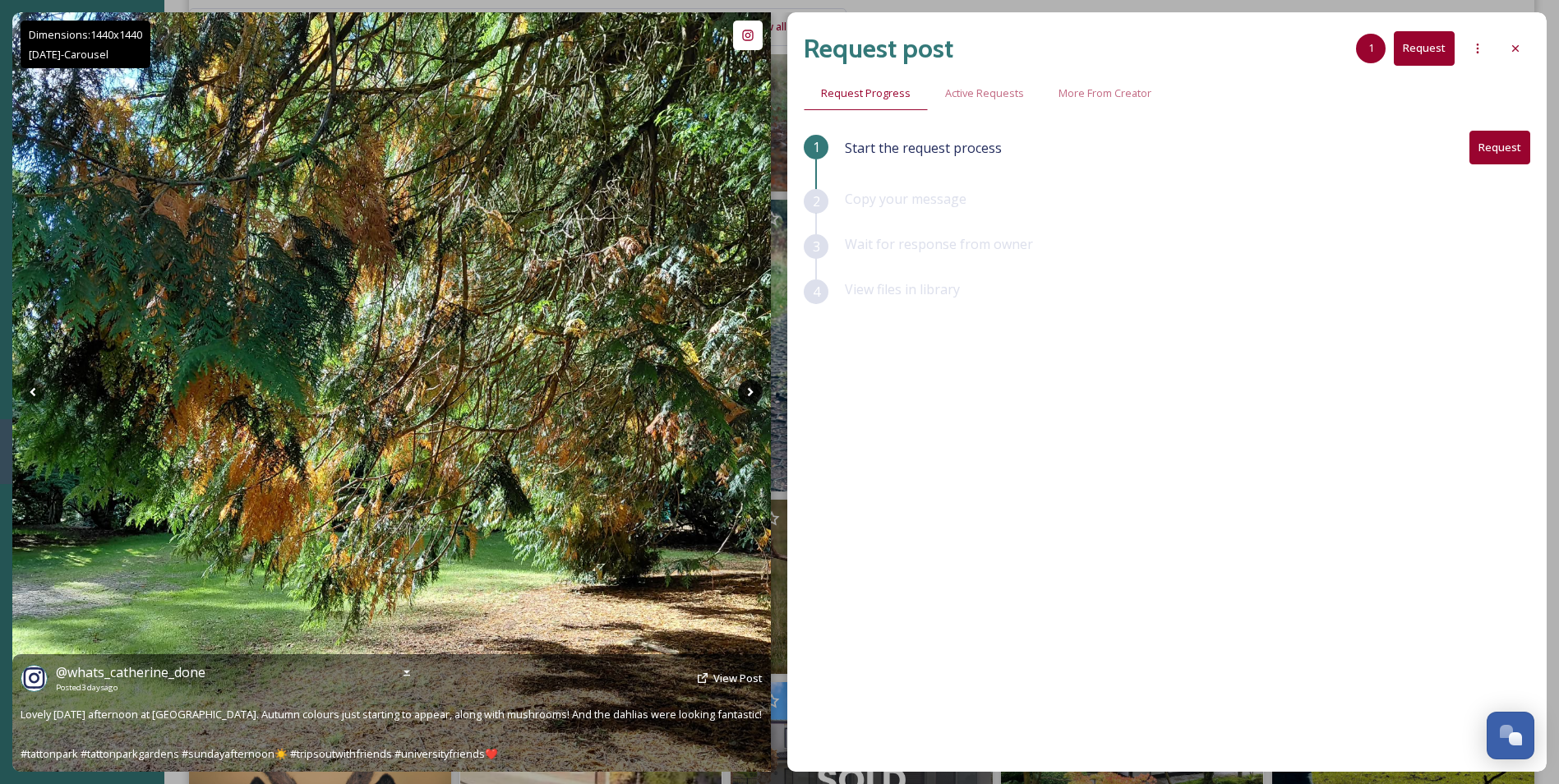
click at [749, 391] on icon at bounding box center [750, 392] width 25 height 25
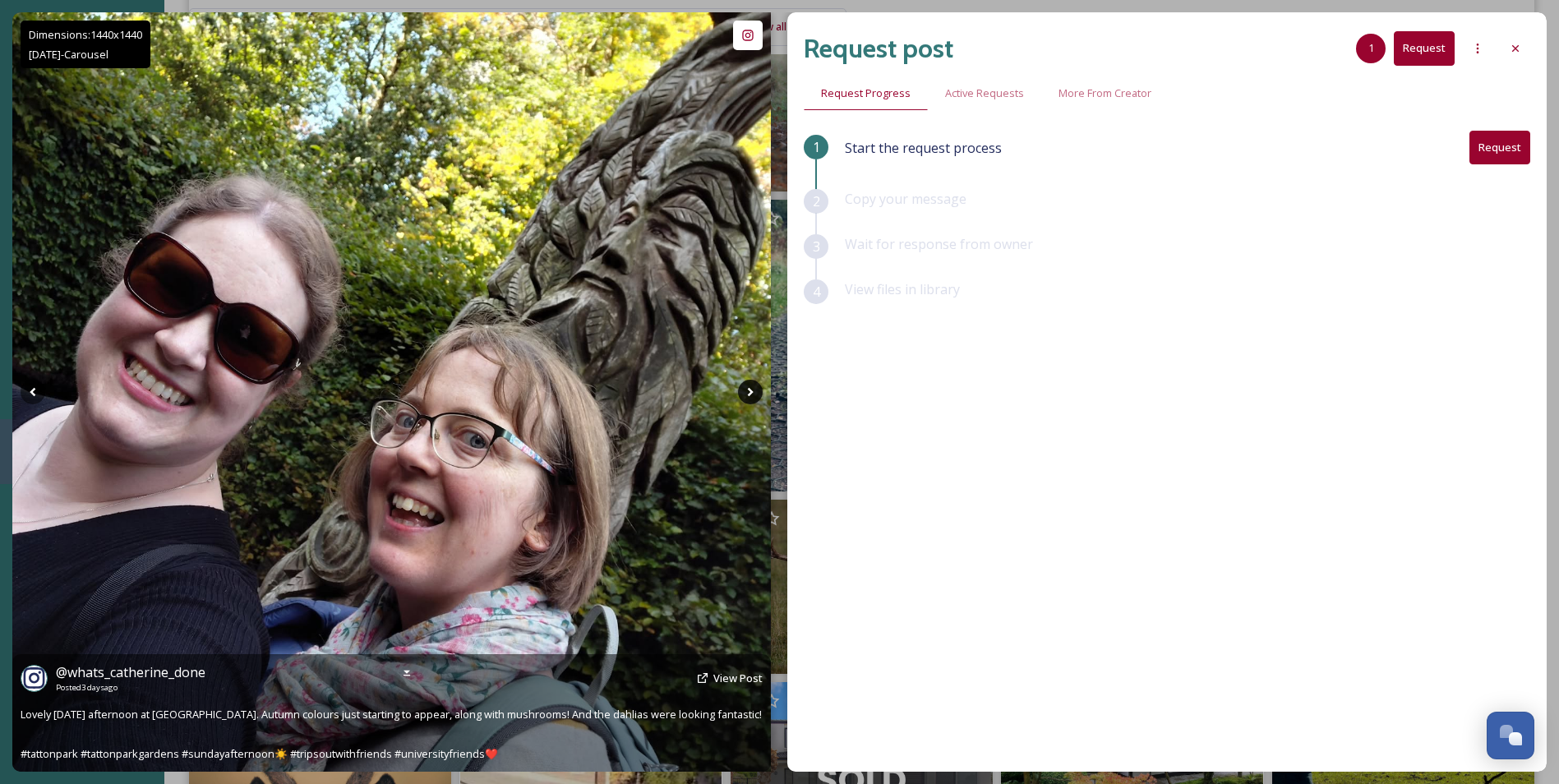
click at [749, 391] on icon at bounding box center [750, 392] width 25 height 25
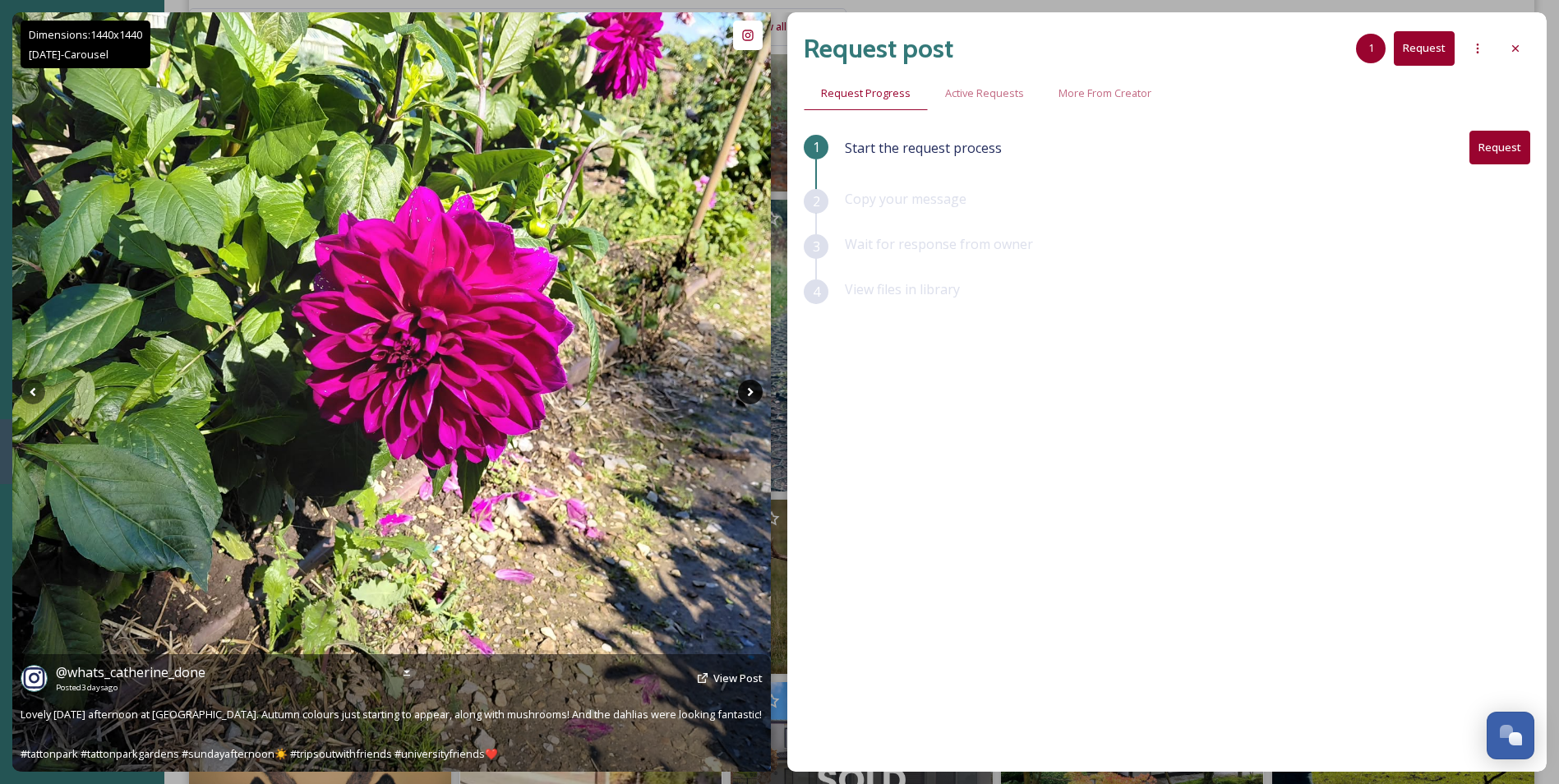
click at [749, 391] on icon at bounding box center [750, 392] width 25 height 25
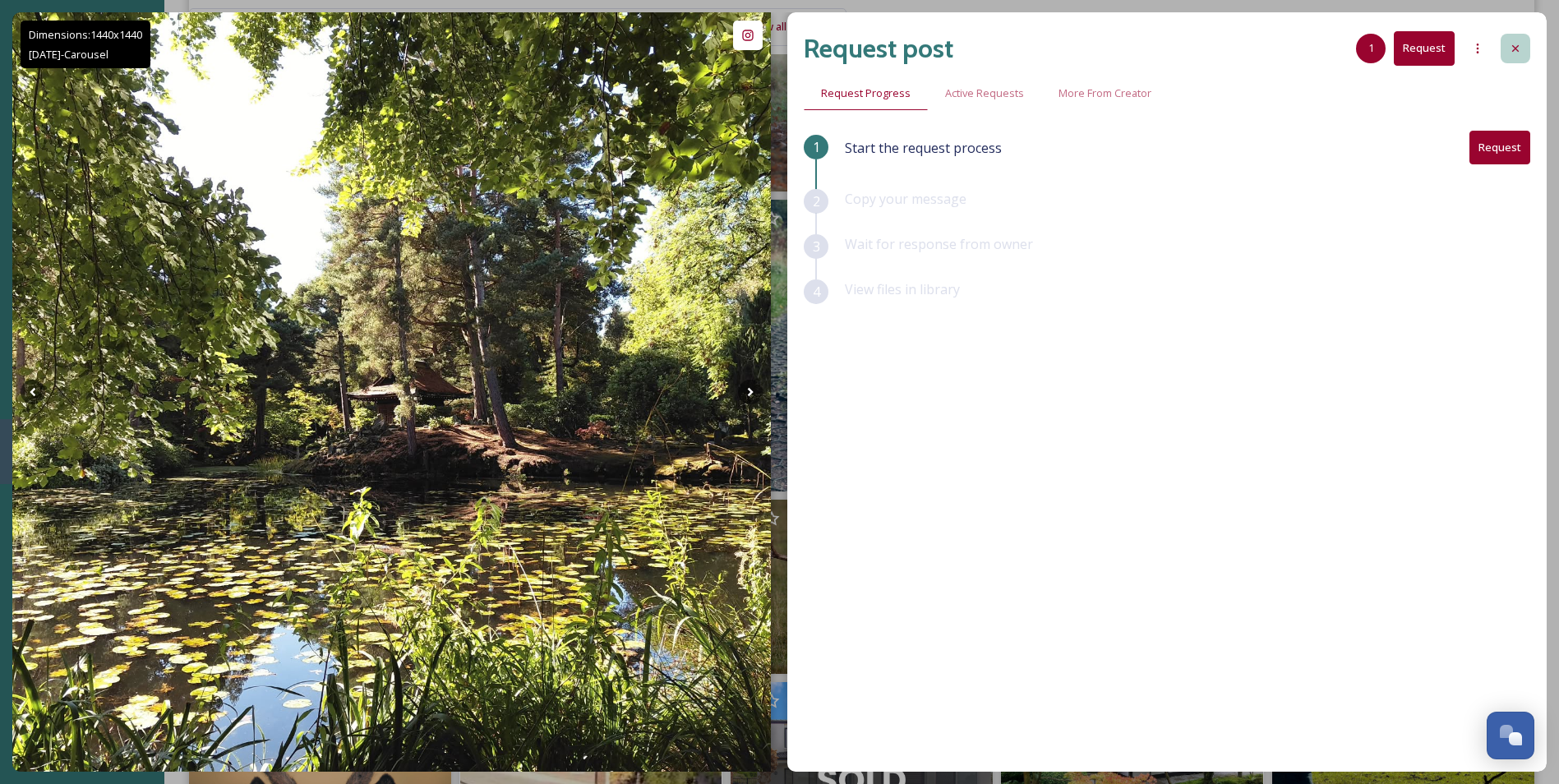
click at [1529, 44] on div at bounding box center [1515, 49] width 30 height 30
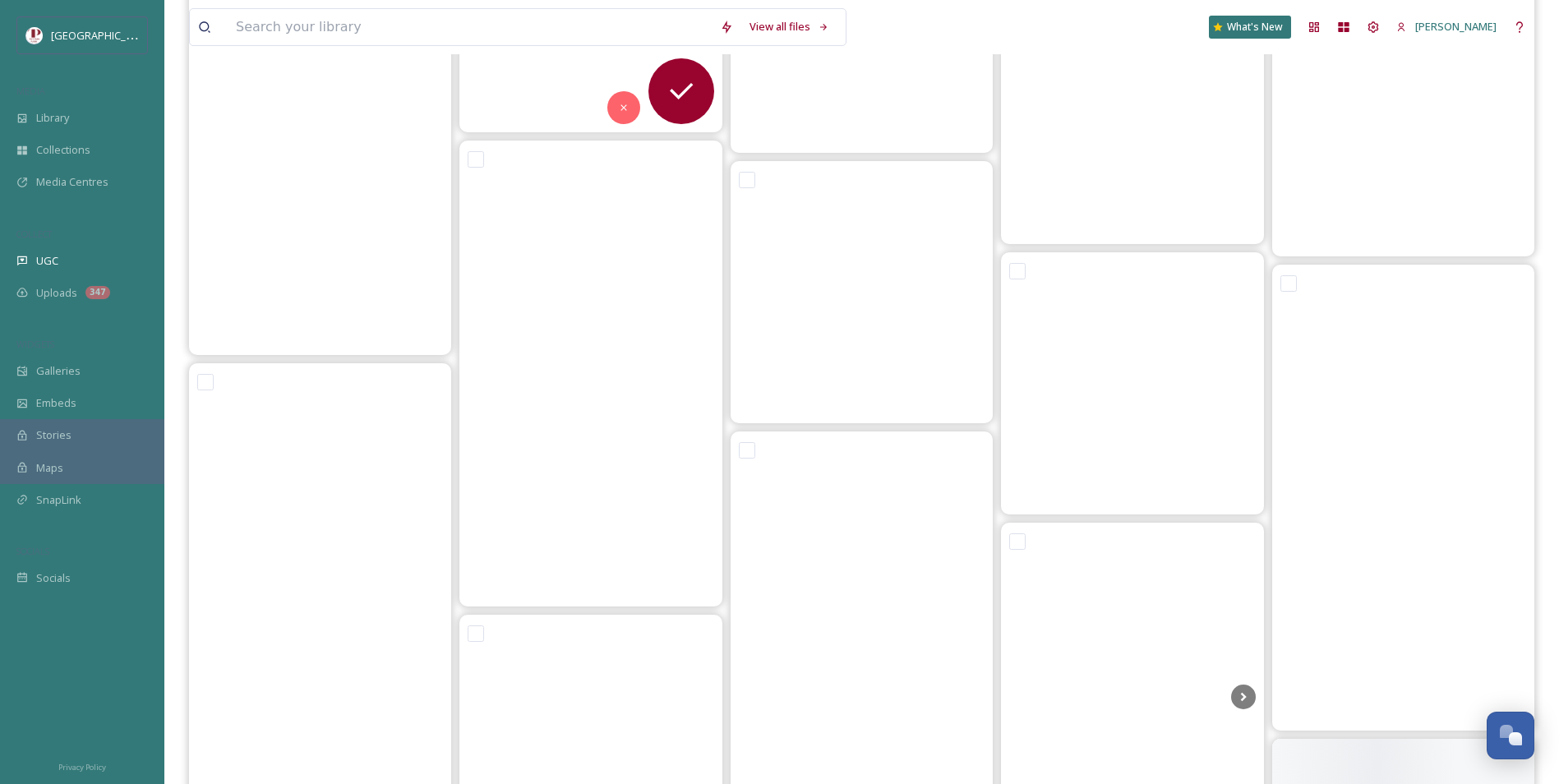
scroll to position [7320, 0]
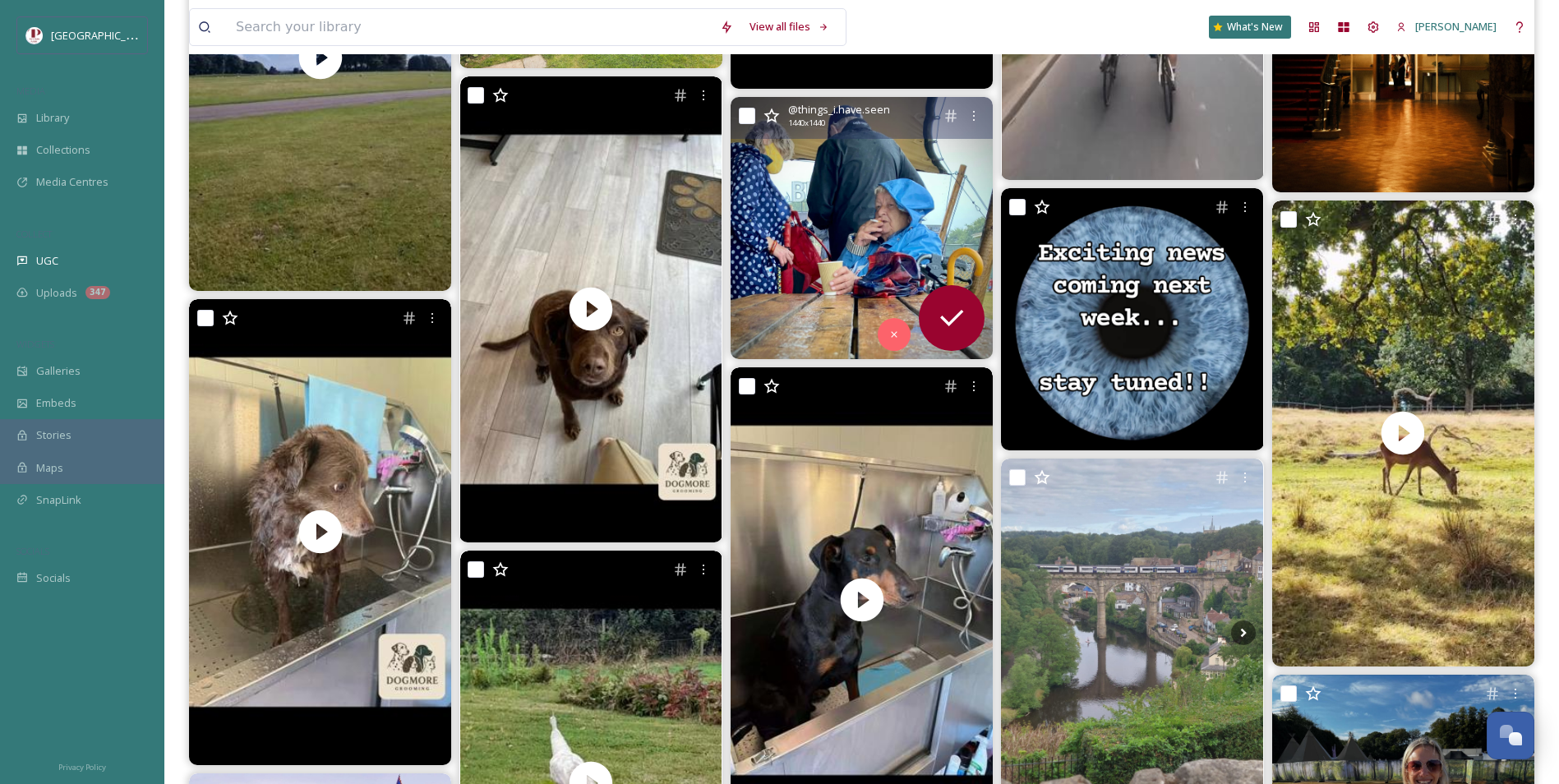
click at [835, 231] on img at bounding box center [861, 228] width 262 height 262
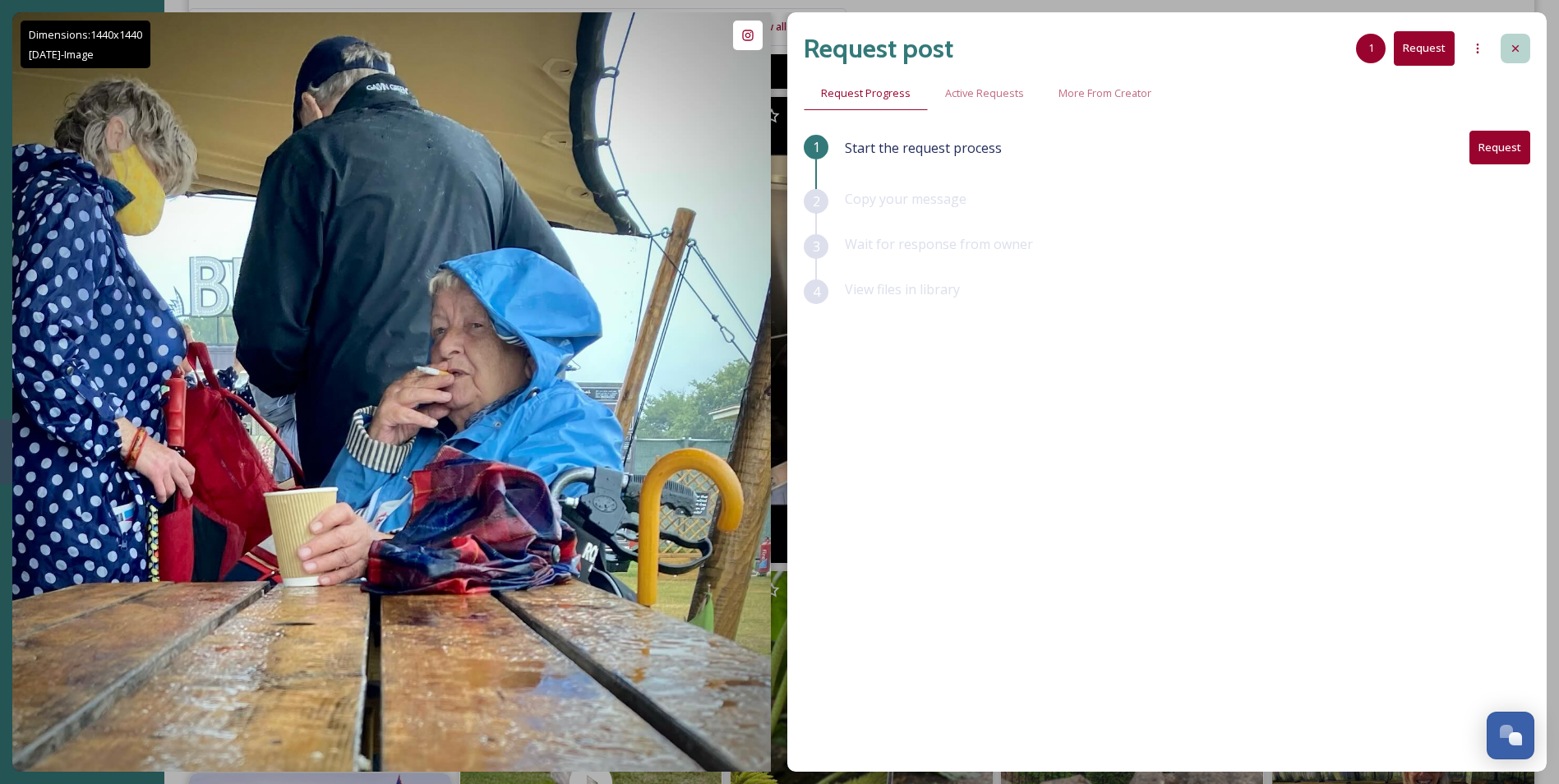
click at [1510, 49] on icon at bounding box center [1515, 49] width 13 height 13
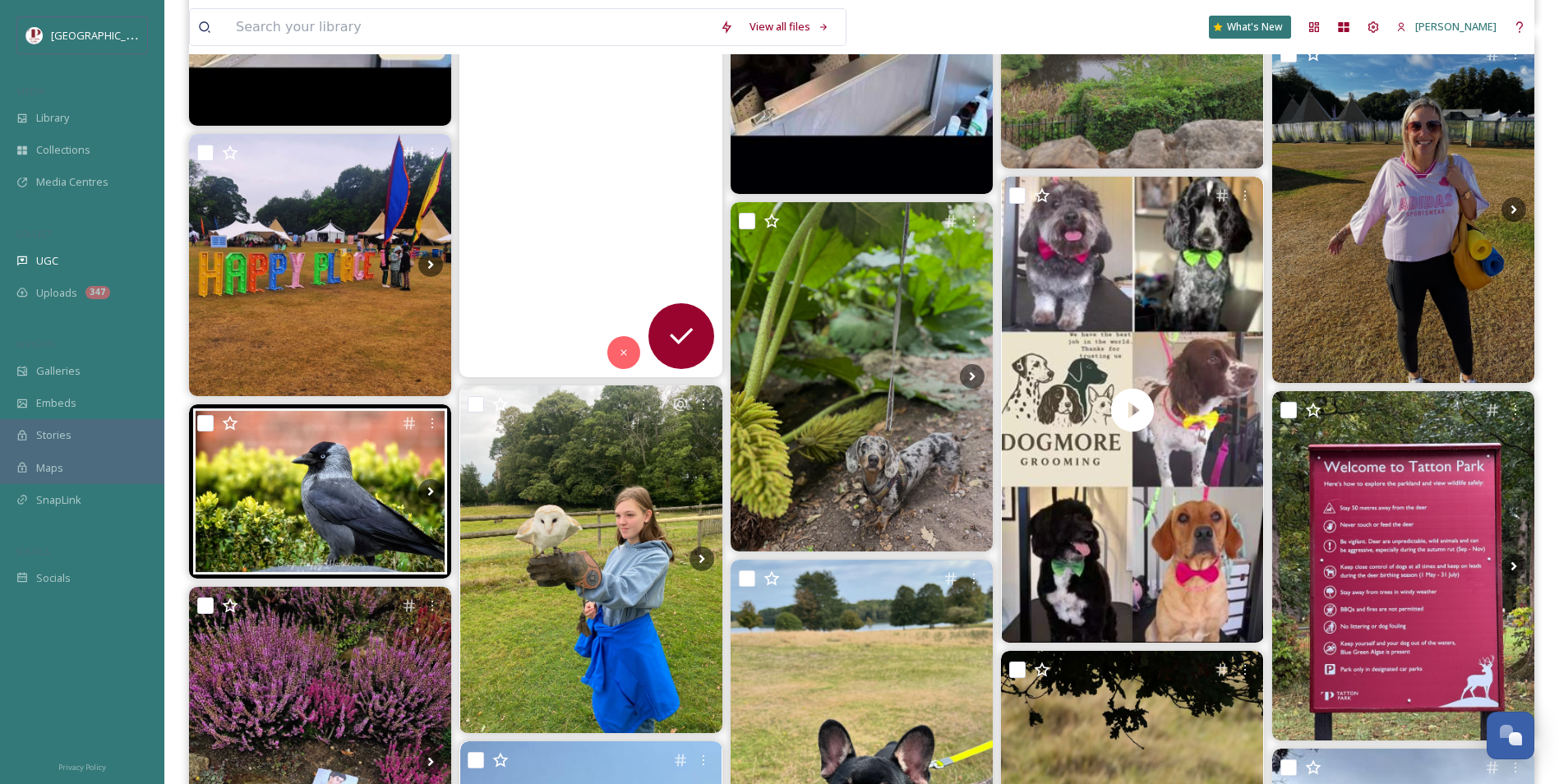
scroll to position [7977, 0]
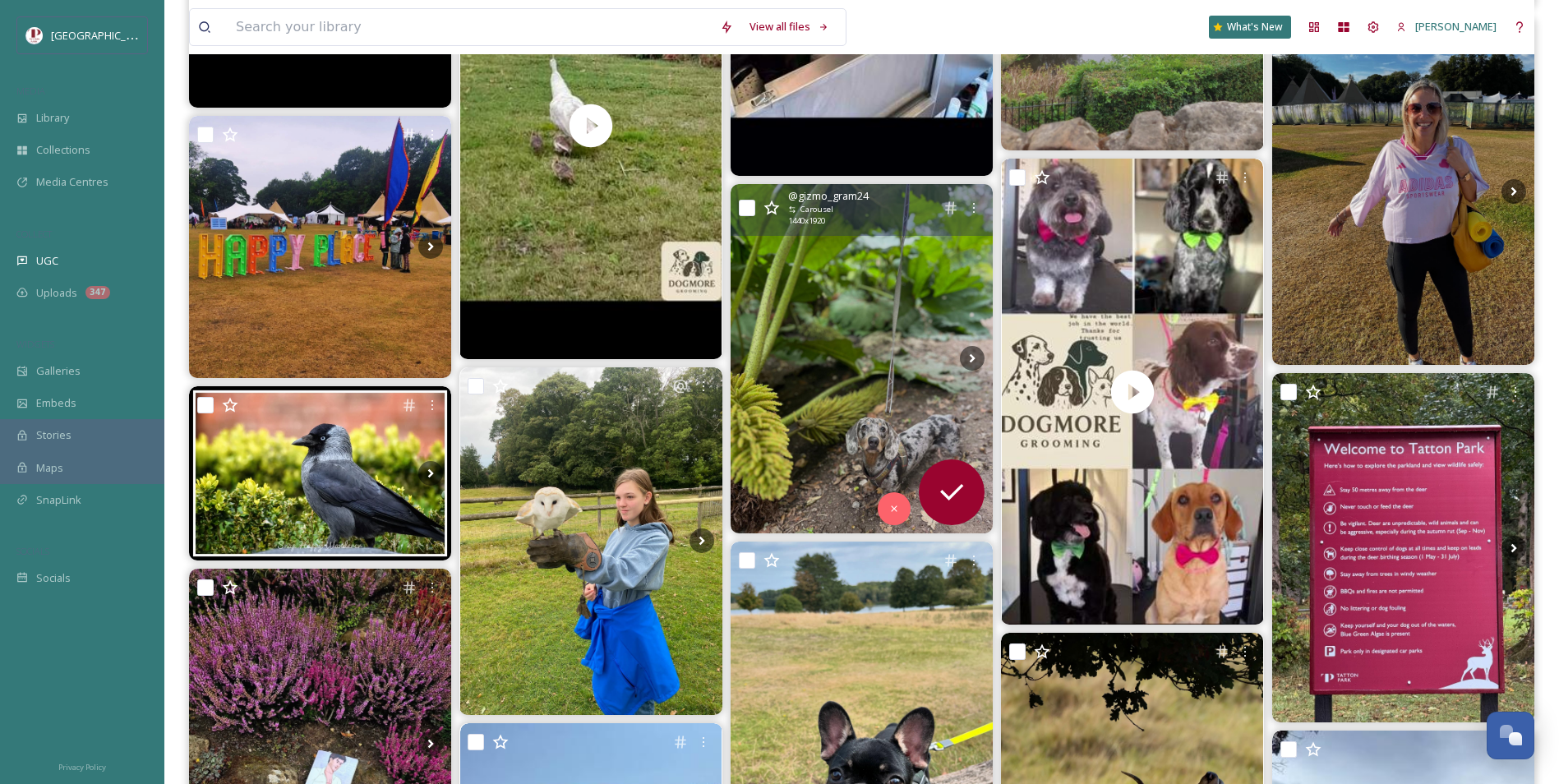
click at [841, 376] on img at bounding box center [861, 359] width 262 height 349
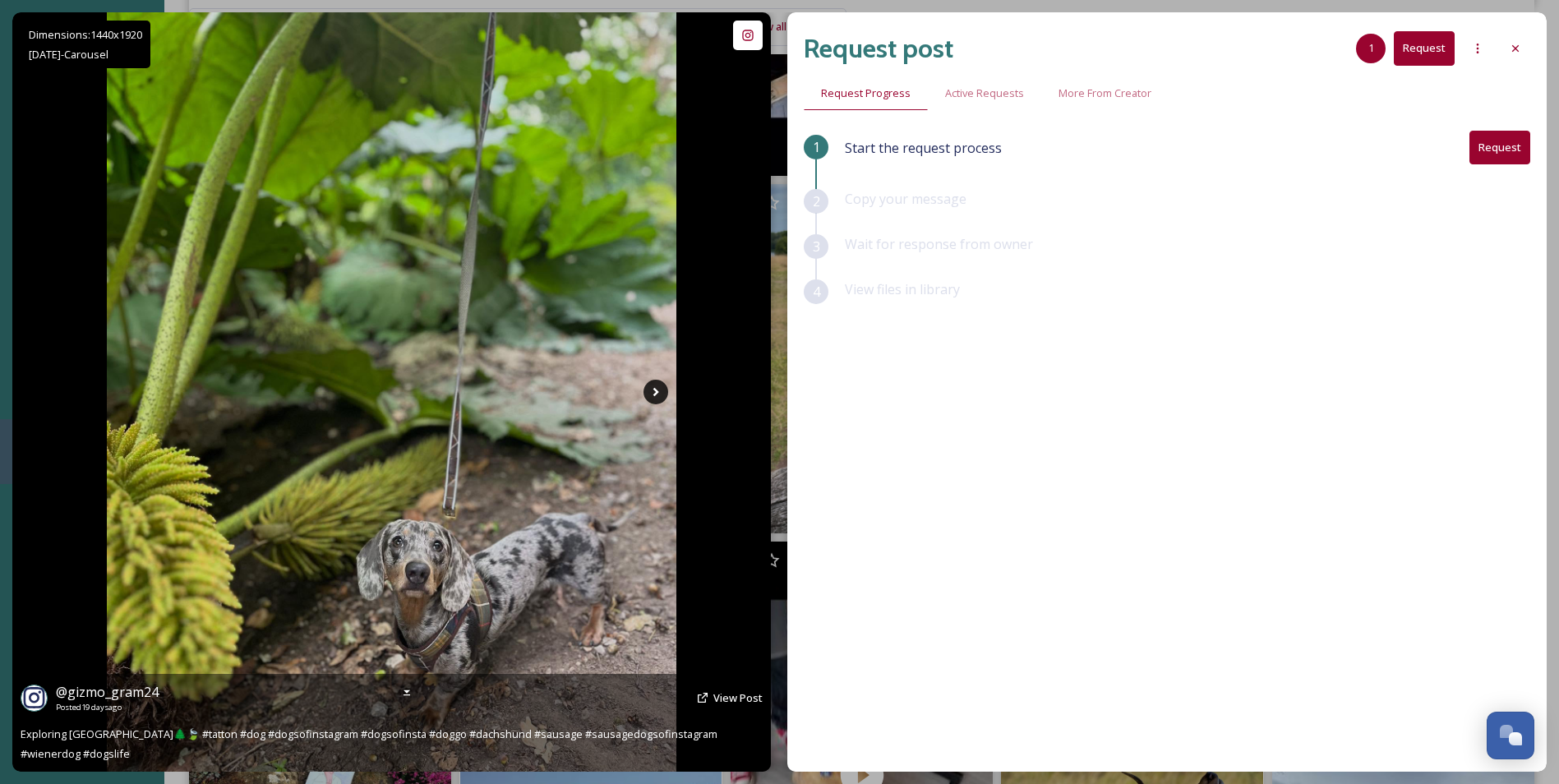
click at [646, 399] on icon at bounding box center [656, 392] width 25 height 25
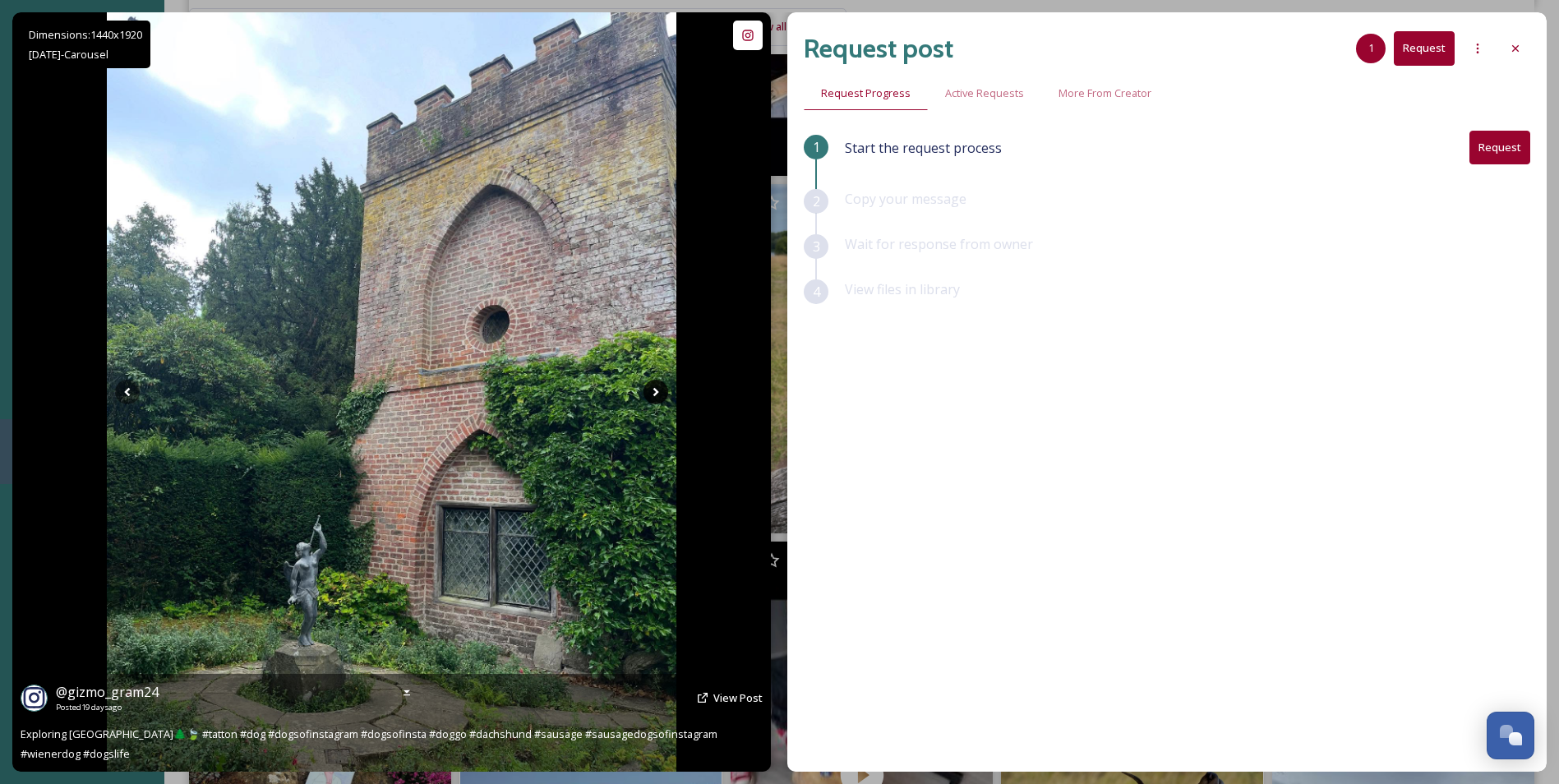
click at [646, 399] on icon at bounding box center [656, 392] width 25 height 25
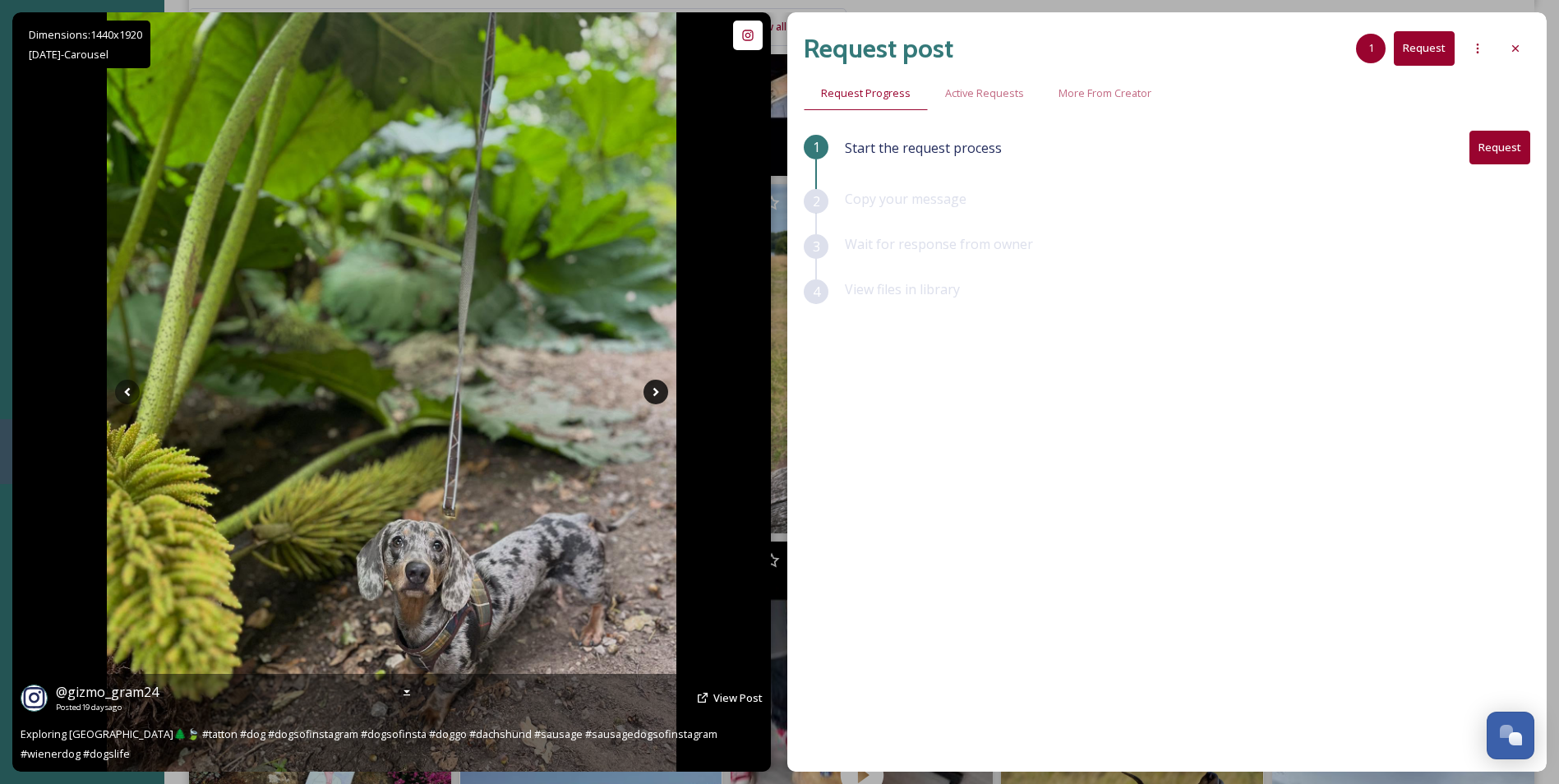
drag, startPoint x: 646, startPoint y: 399, endPoint x: 652, endPoint y: 390, distance: 10.8
click at [652, 390] on icon at bounding box center [656, 392] width 25 height 25
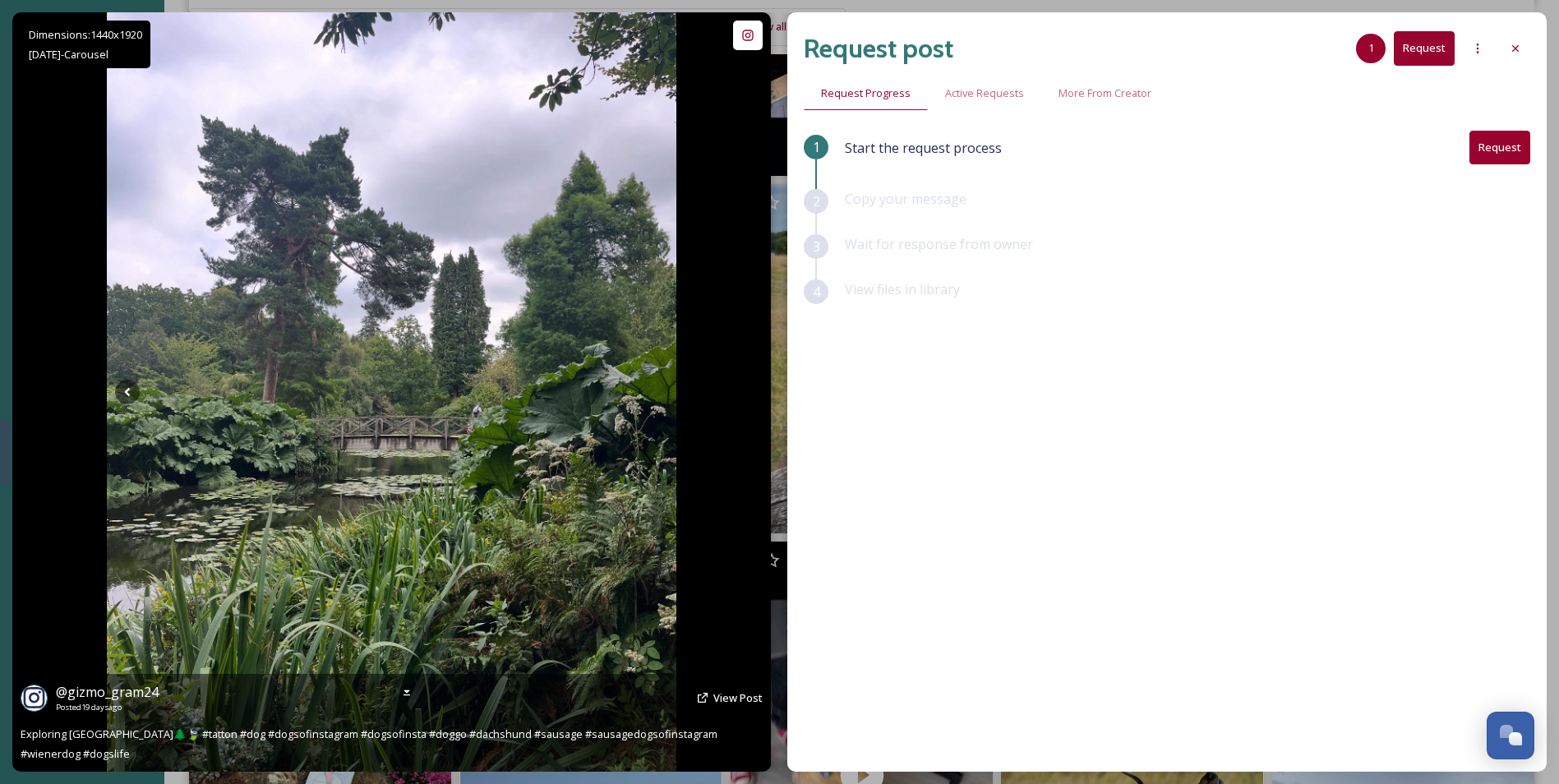
click at [652, 390] on icon at bounding box center [656, 392] width 25 height 25
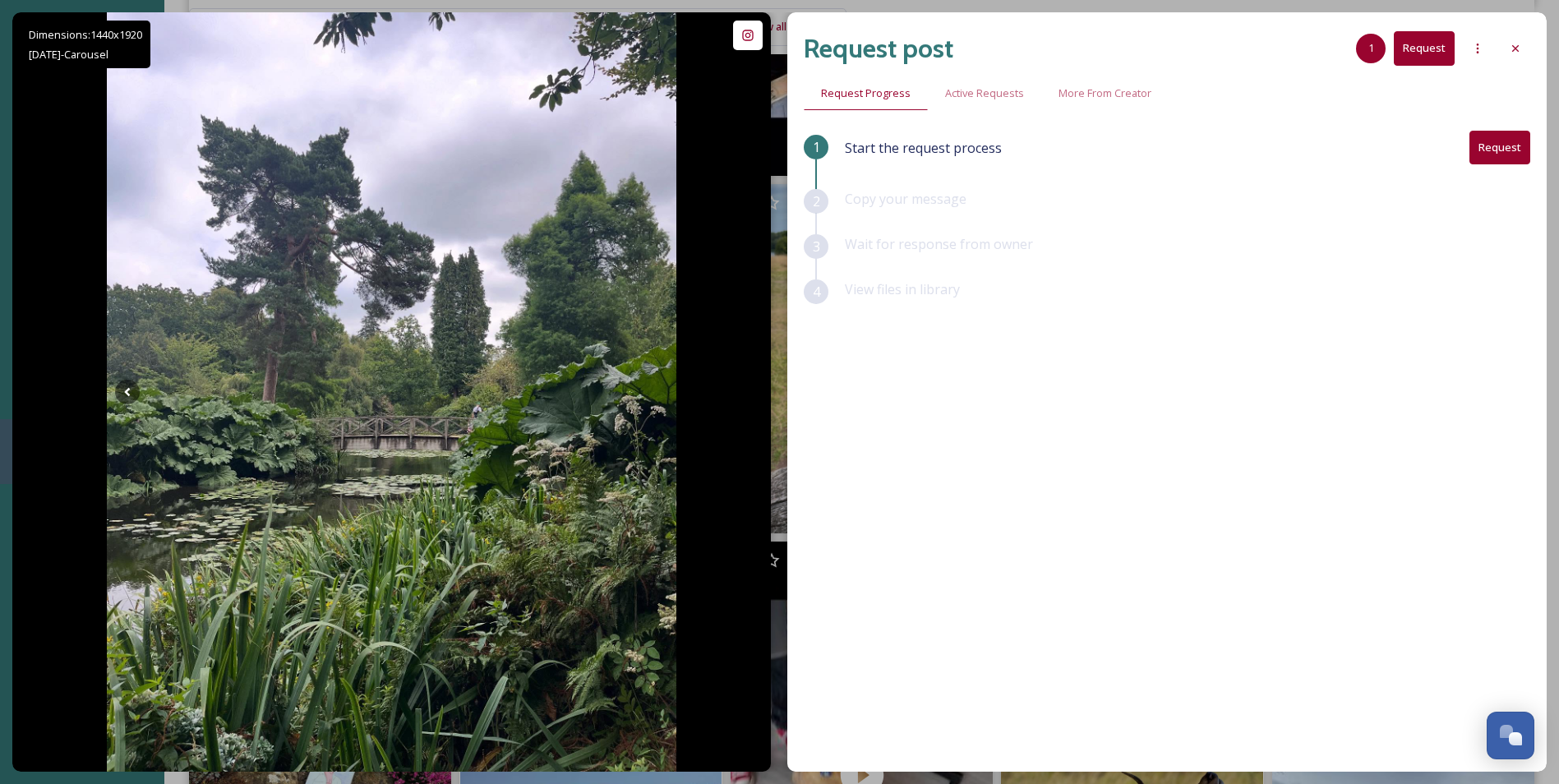
drag, startPoint x: 1509, startPoint y: 48, endPoint x: 1471, endPoint y: 72, distance: 44.9
click at [1508, 48] on div at bounding box center [1515, 49] width 30 height 30
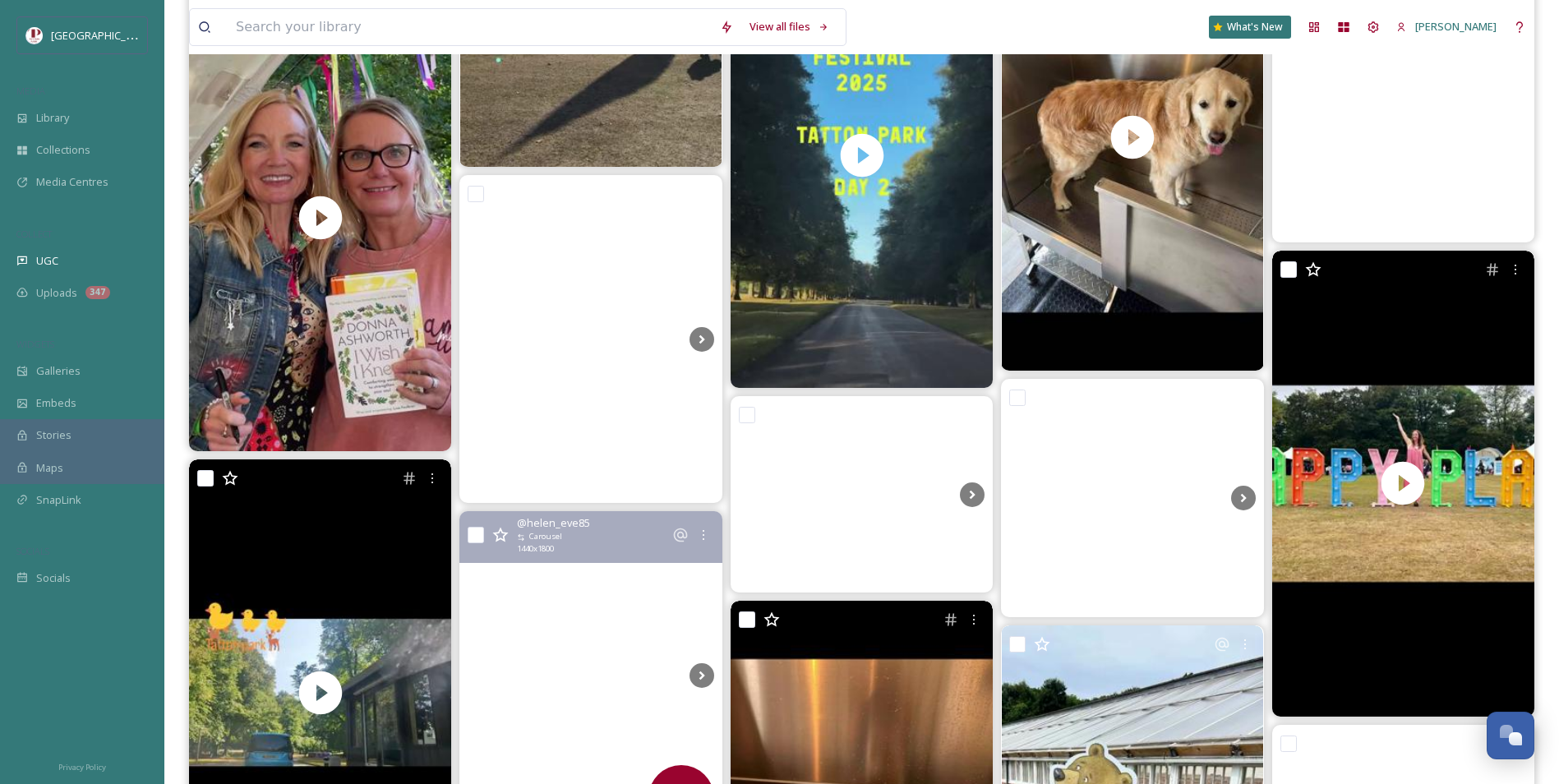
scroll to position [13319, 0]
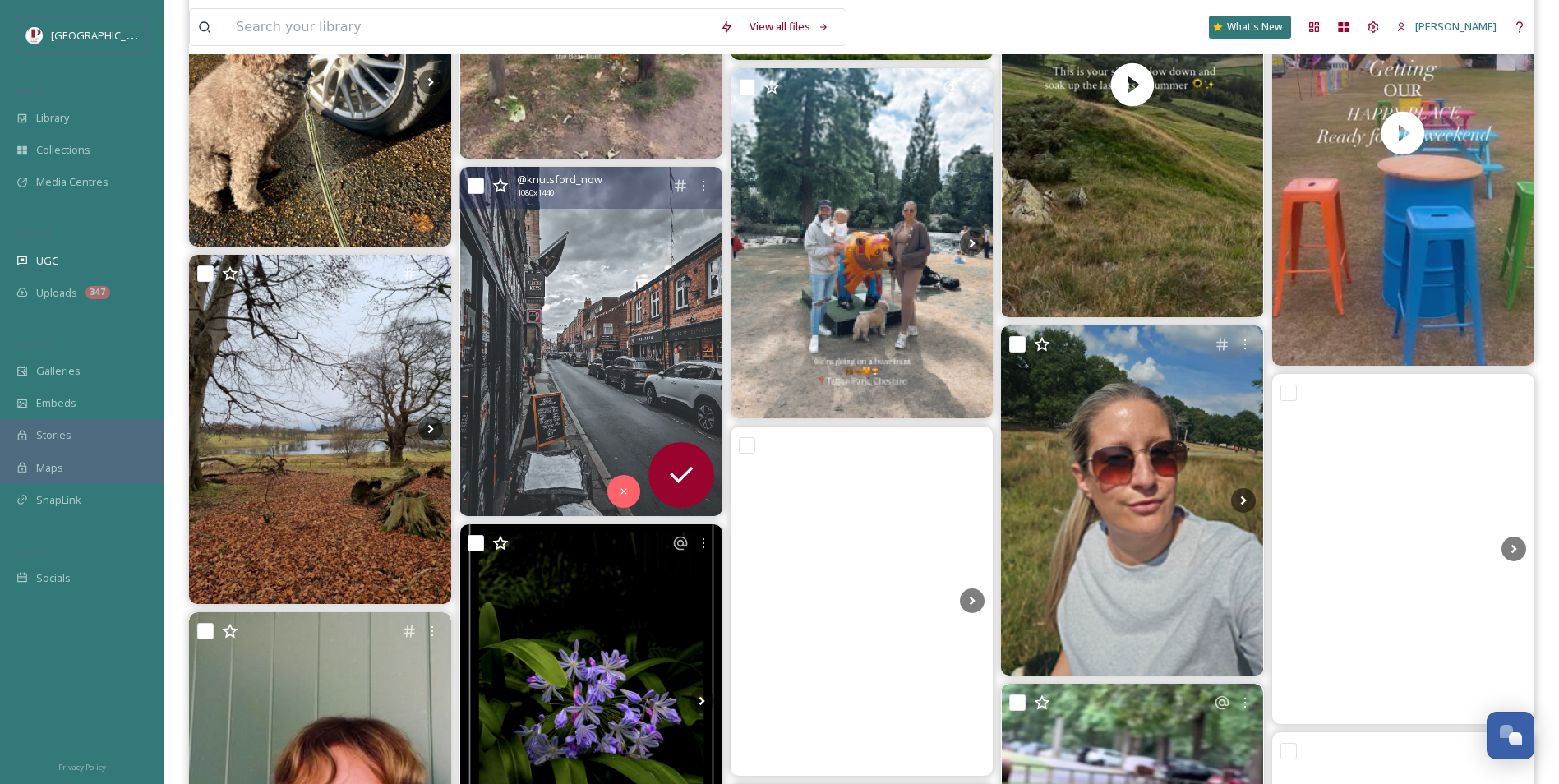
scroll to position [17182, 0]
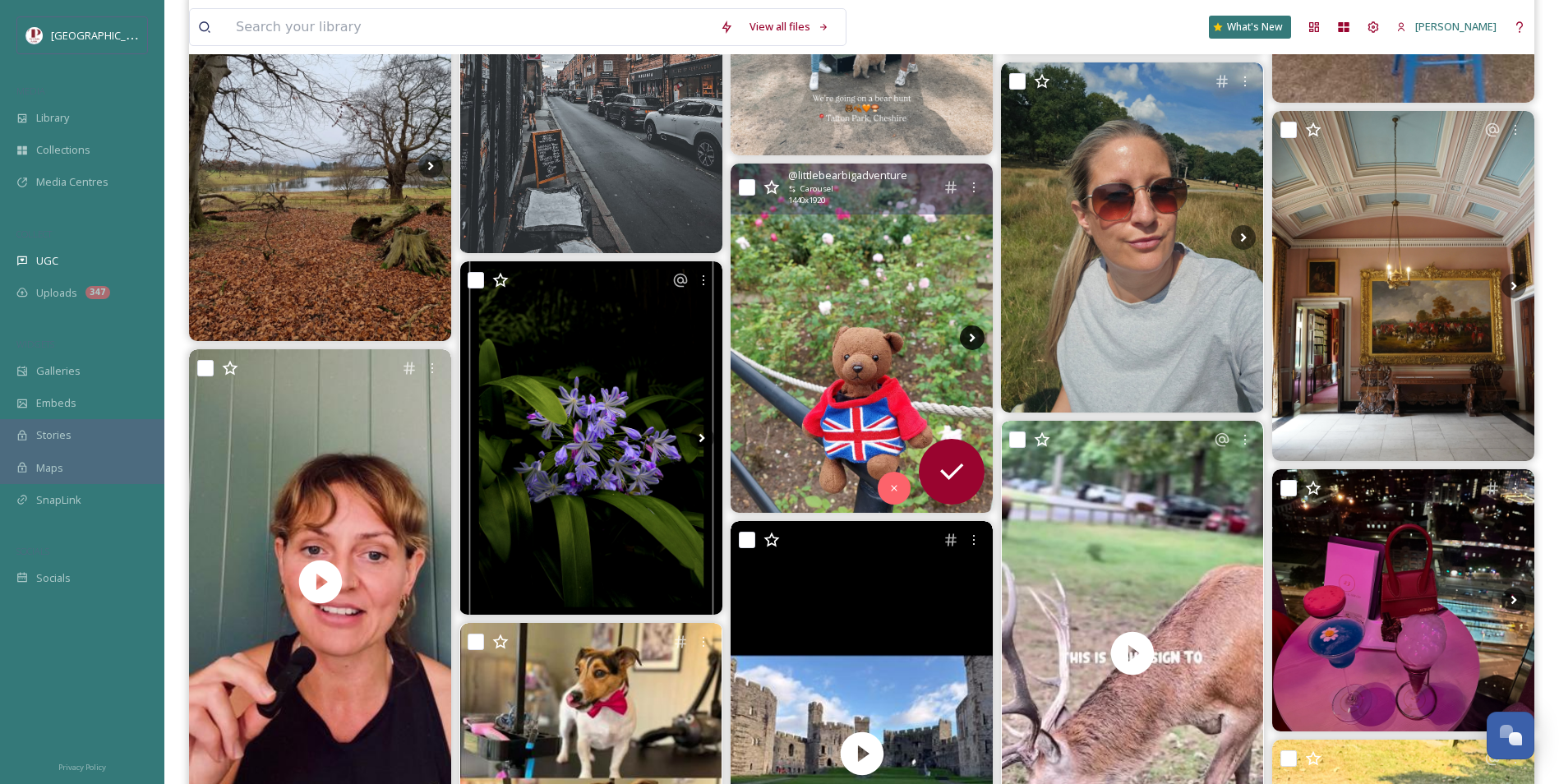
click at [969, 336] on icon at bounding box center [973, 338] width 25 height 25
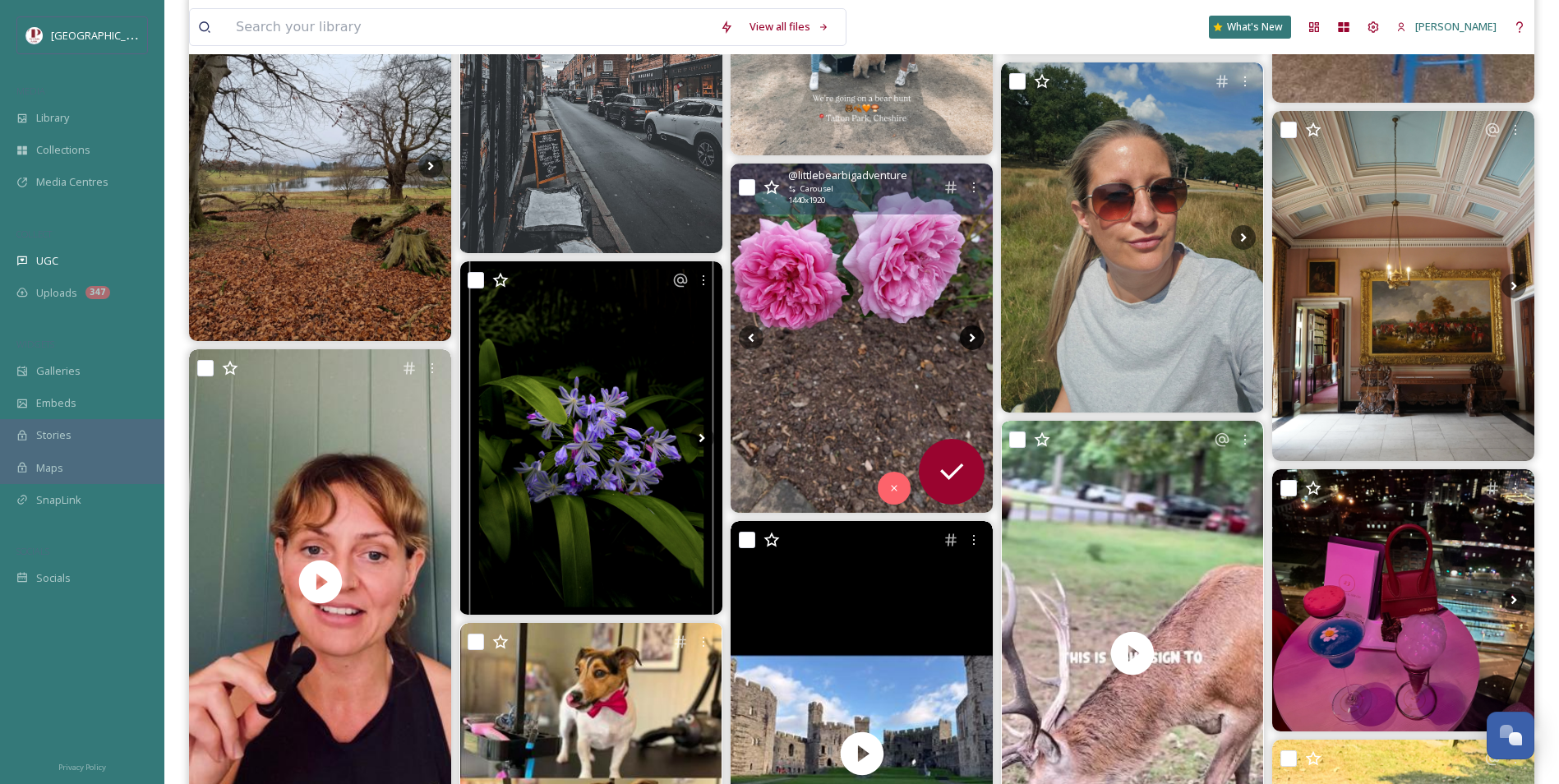
click at [969, 336] on icon at bounding box center [973, 338] width 25 height 25
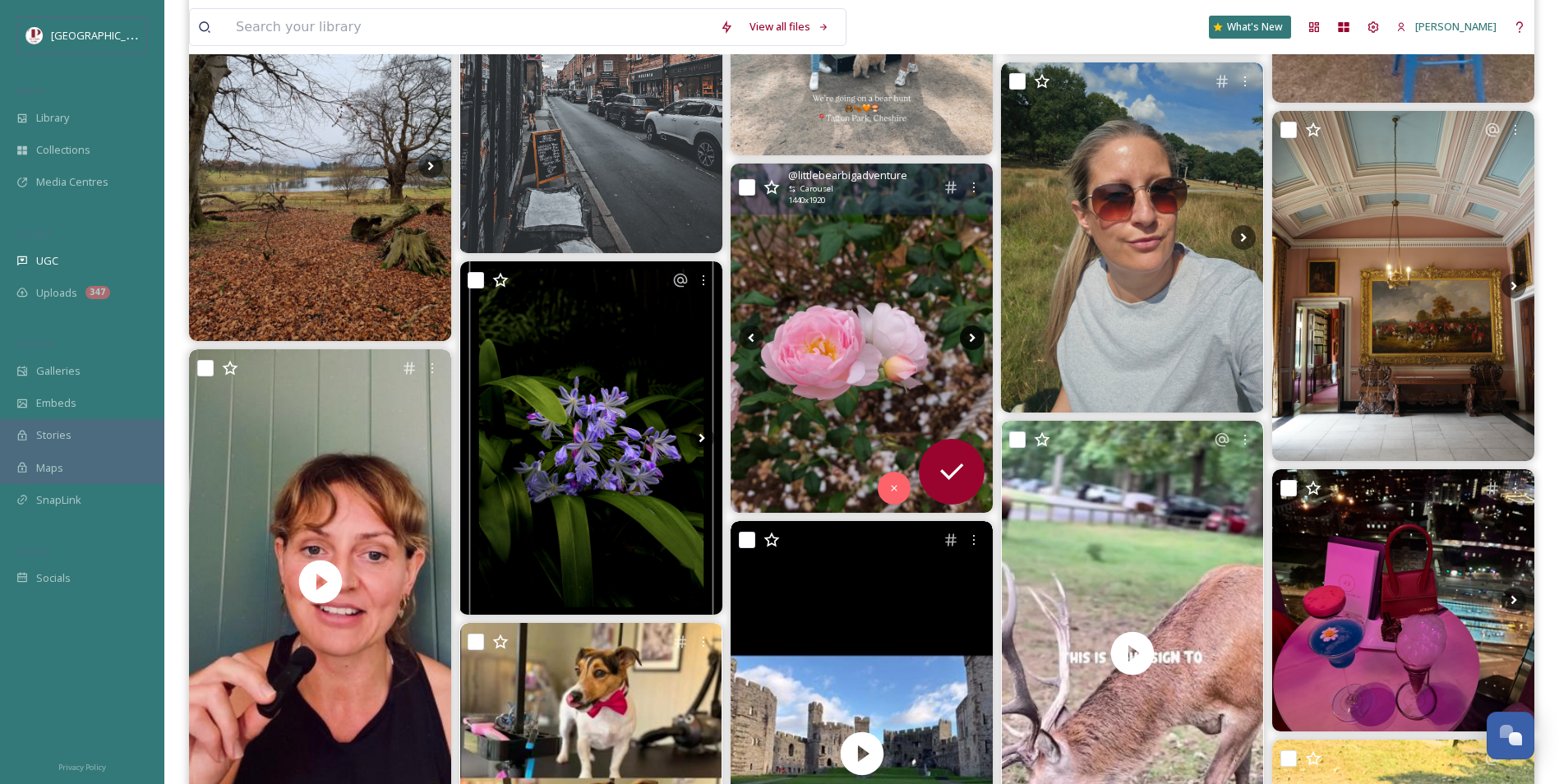
click at [969, 336] on icon at bounding box center [973, 338] width 25 height 25
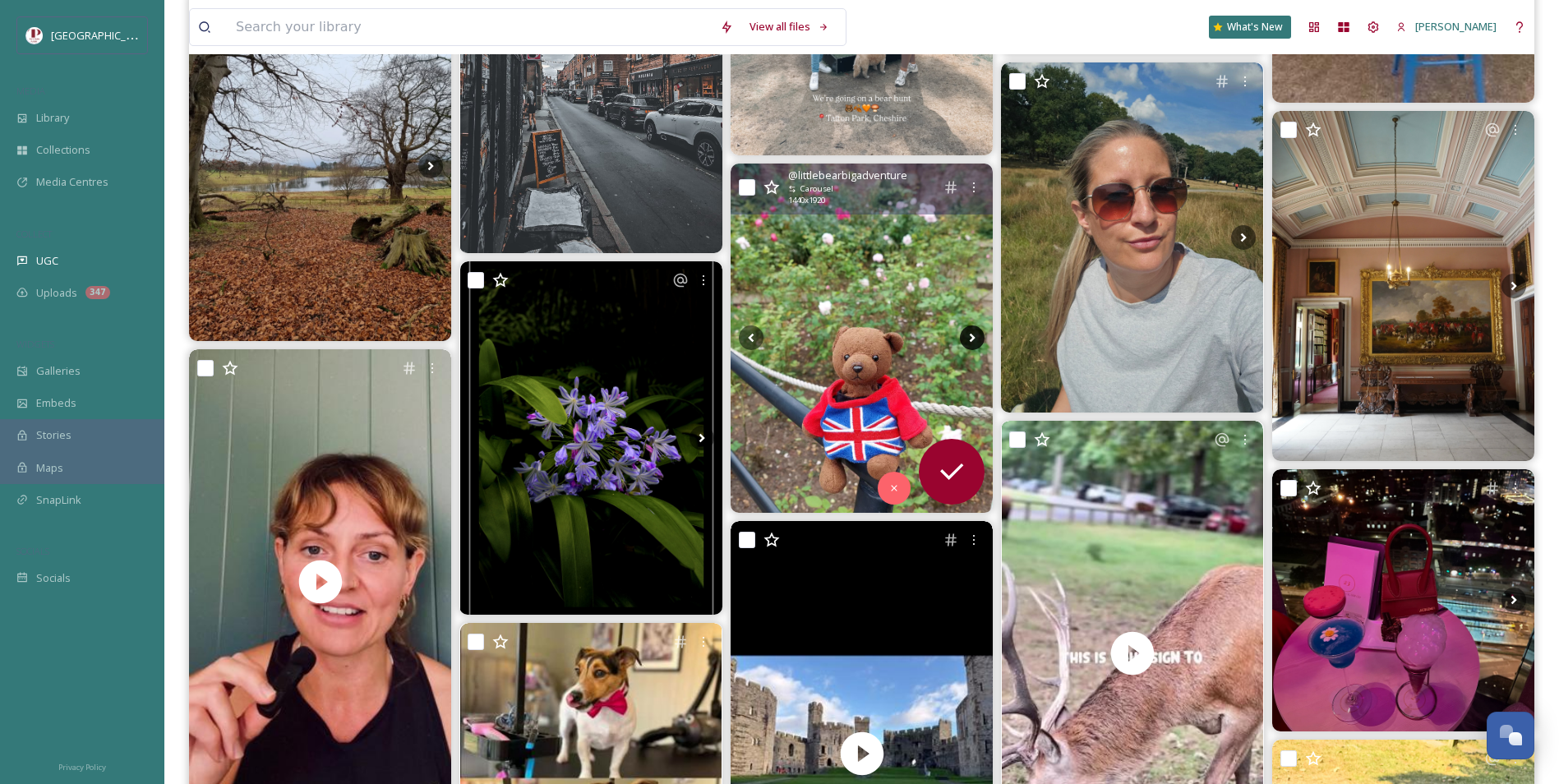
click at [969, 337] on icon at bounding box center [973, 338] width 25 height 25
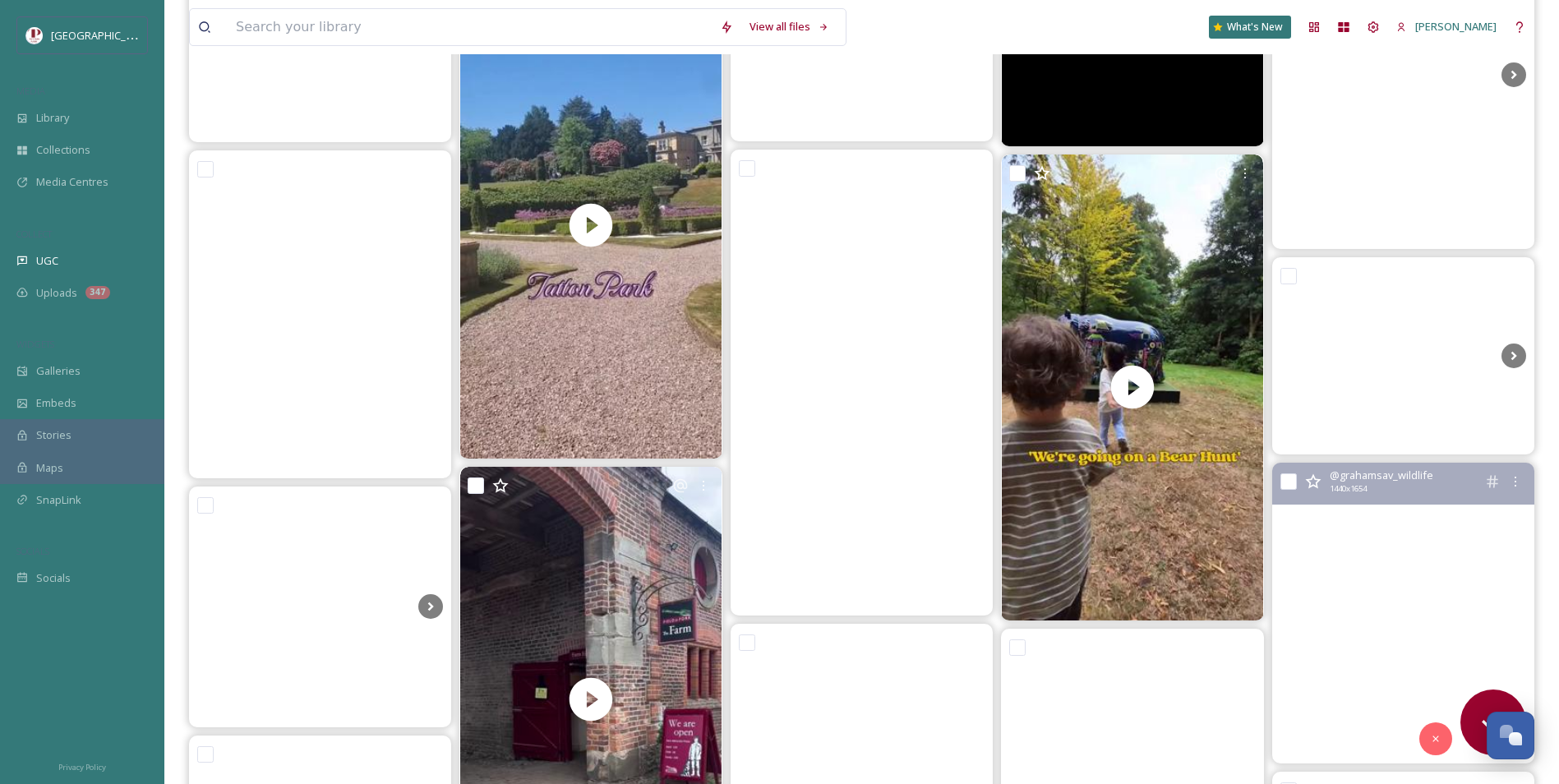
scroll to position [34591, 0]
